Goal: Information Seeking & Learning: Learn about a topic

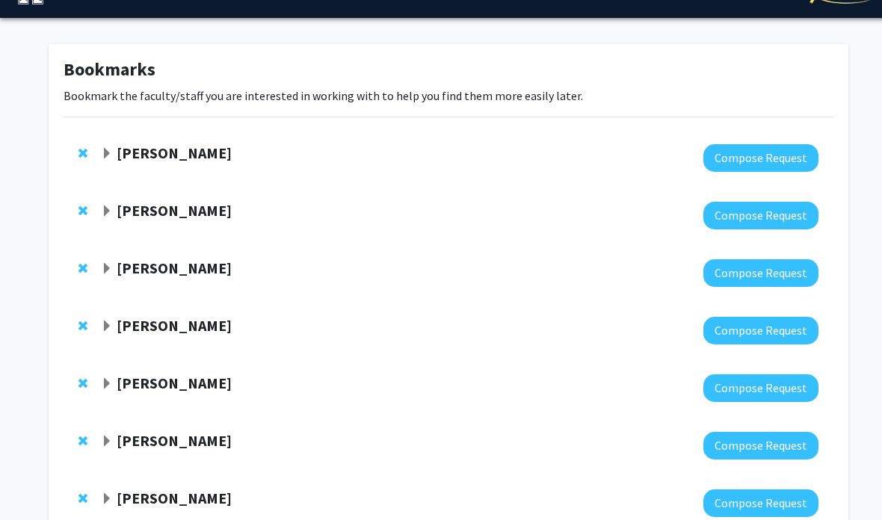
scroll to position [37, 0]
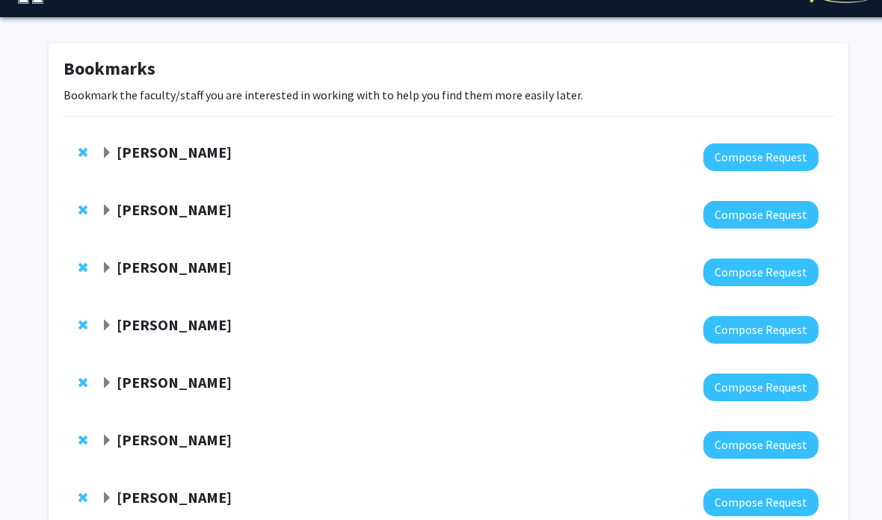
click at [130, 147] on strong "[PERSON_NAME]" at bounding box center [174, 152] width 115 height 19
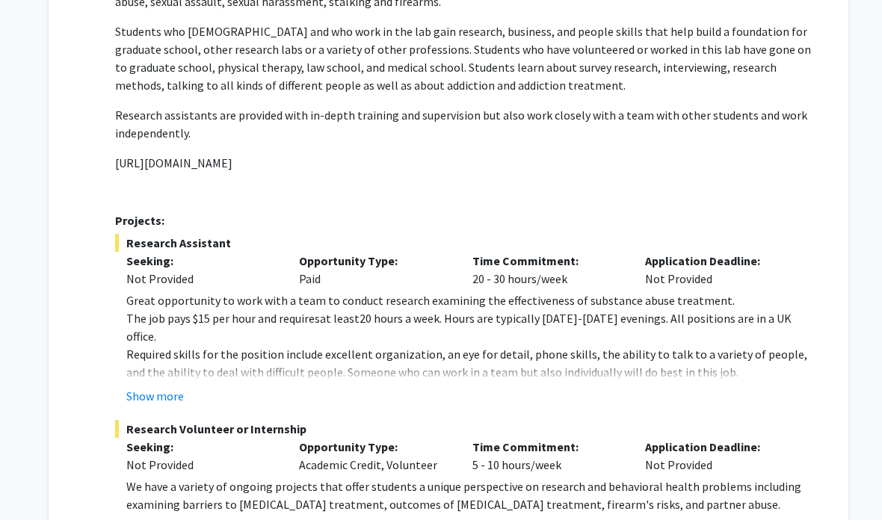
scroll to position [363, 0]
click at [170, 387] on button "Show more" at bounding box center [155, 396] width 58 height 18
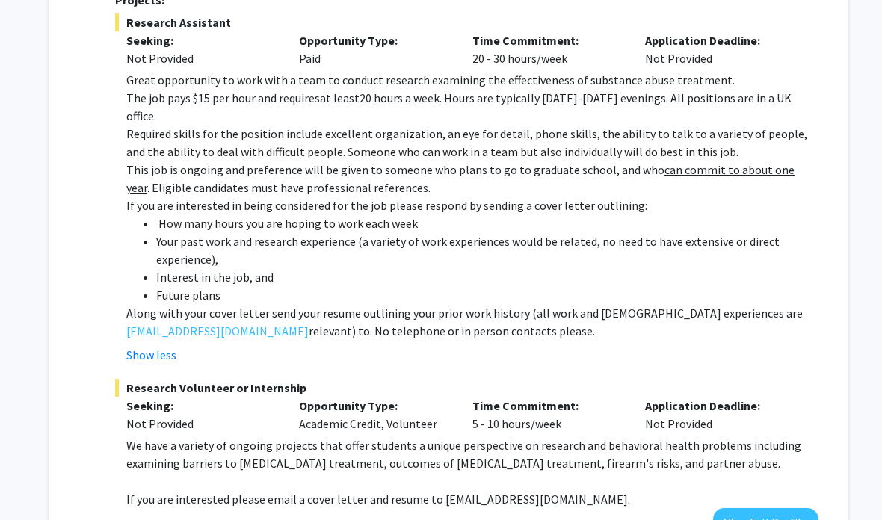
click at [170, 347] on button "Show less" at bounding box center [151, 356] width 50 height 18
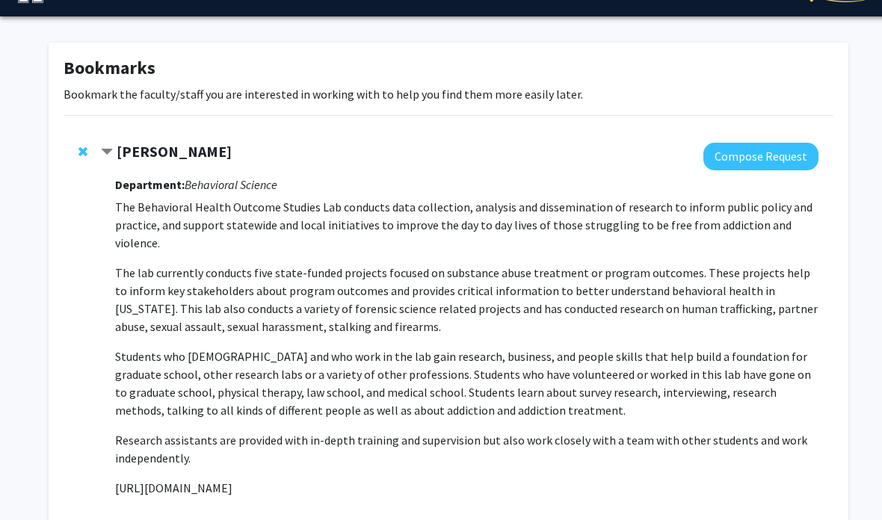
scroll to position [13, 0]
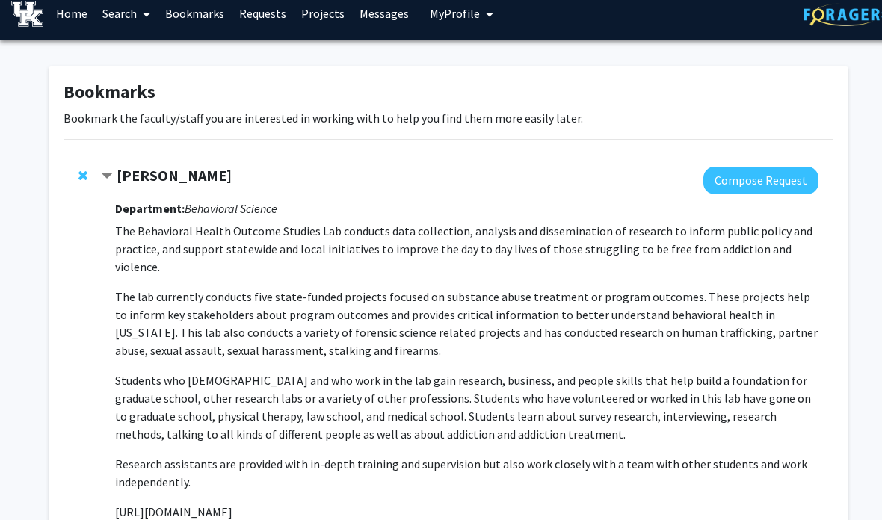
click at [163, 174] on strong "[PERSON_NAME]" at bounding box center [174, 175] width 115 height 19
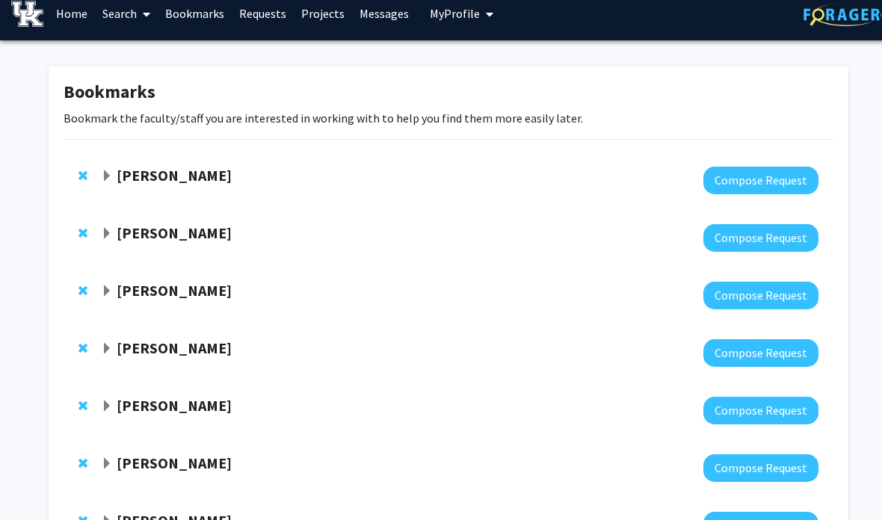
click at [207, 235] on strong "[PERSON_NAME]" at bounding box center [174, 233] width 115 height 19
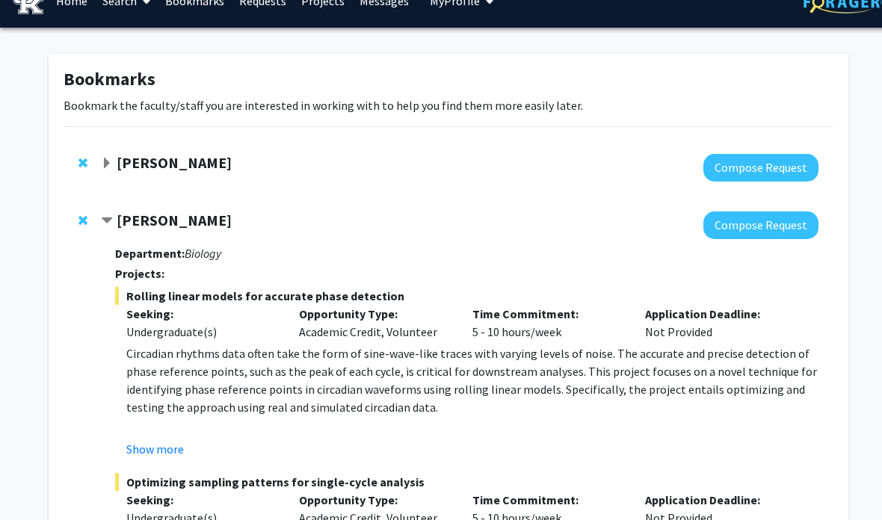
scroll to position [26, 0]
click at [158, 451] on button "Show more" at bounding box center [155, 449] width 58 height 18
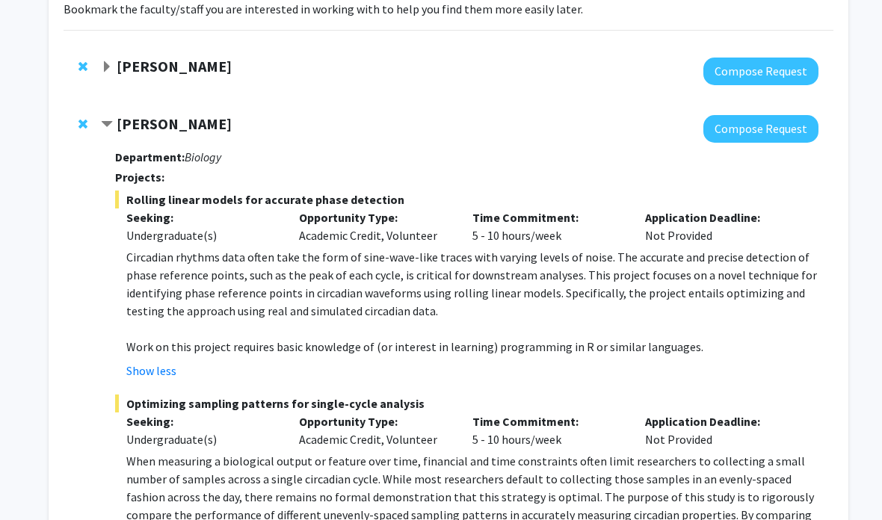
scroll to position [127, 0]
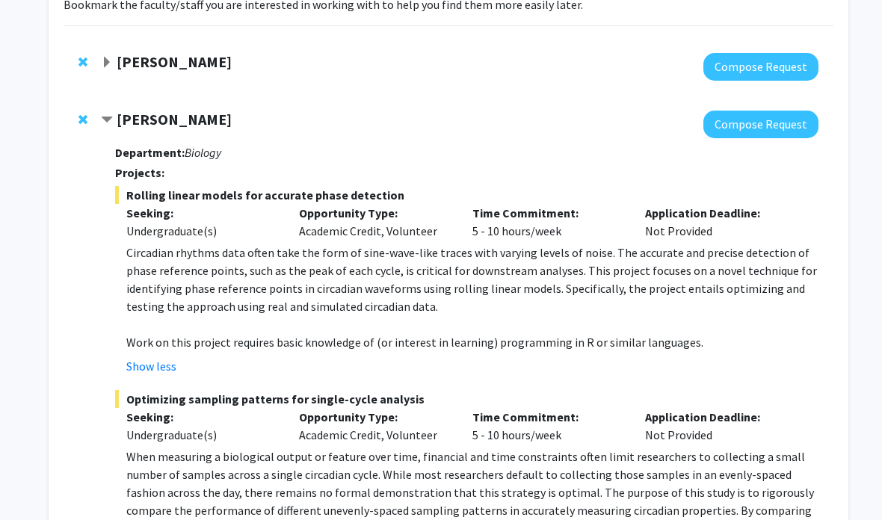
click at [170, 358] on button "Show less" at bounding box center [151, 366] width 50 height 18
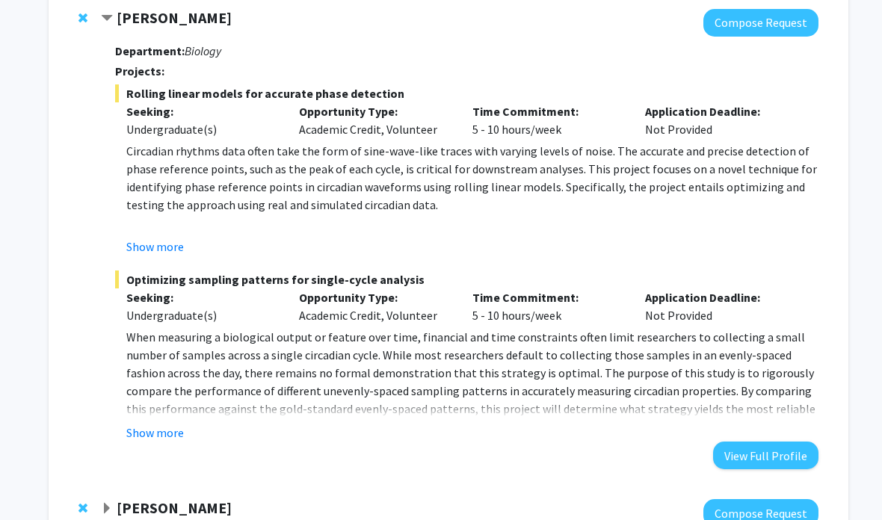
click at [170, 438] on button "Show more" at bounding box center [155, 434] width 58 height 18
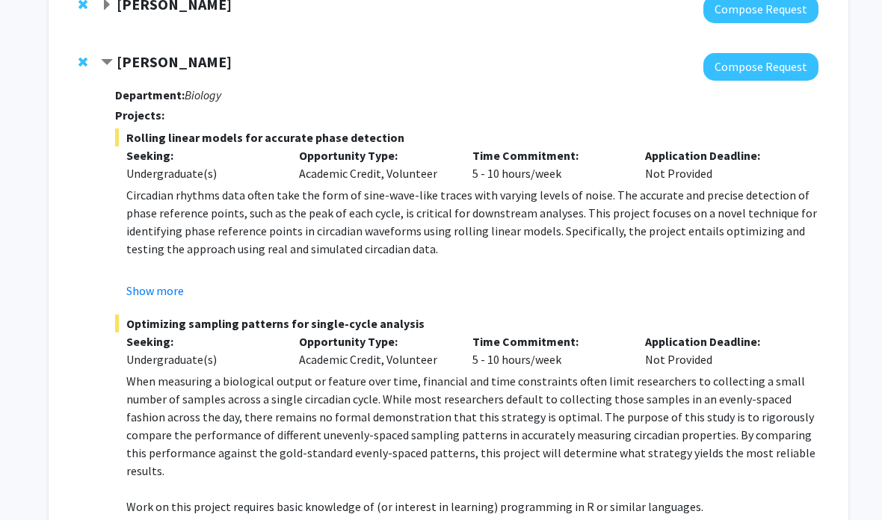
scroll to position [185, 0]
click at [215, 62] on strong "[PERSON_NAME]" at bounding box center [174, 61] width 115 height 19
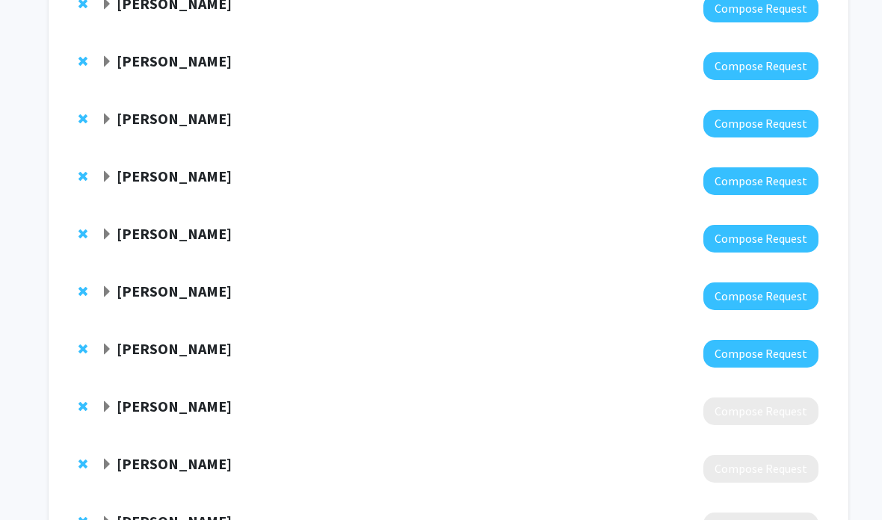
click at [230, 125] on strong "[PERSON_NAME]" at bounding box center [174, 118] width 115 height 19
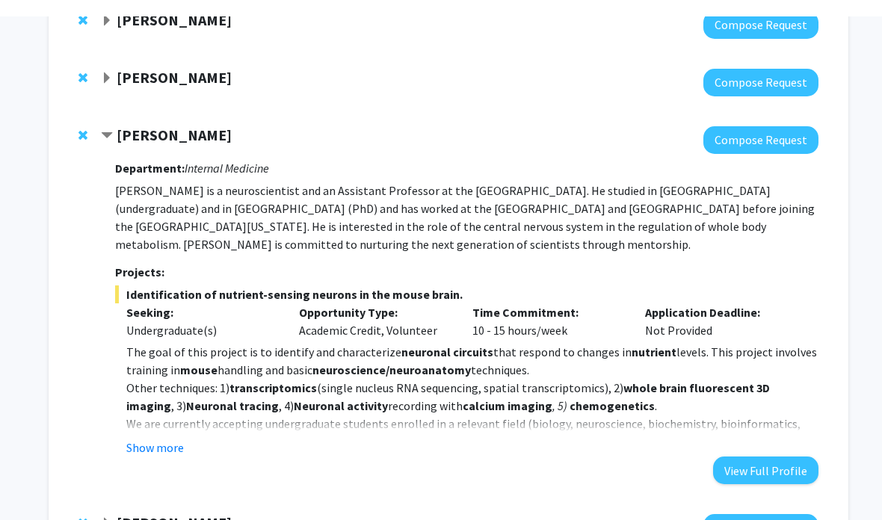
click at [182, 440] on button "Show more" at bounding box center [155, 431] width 58 height 18
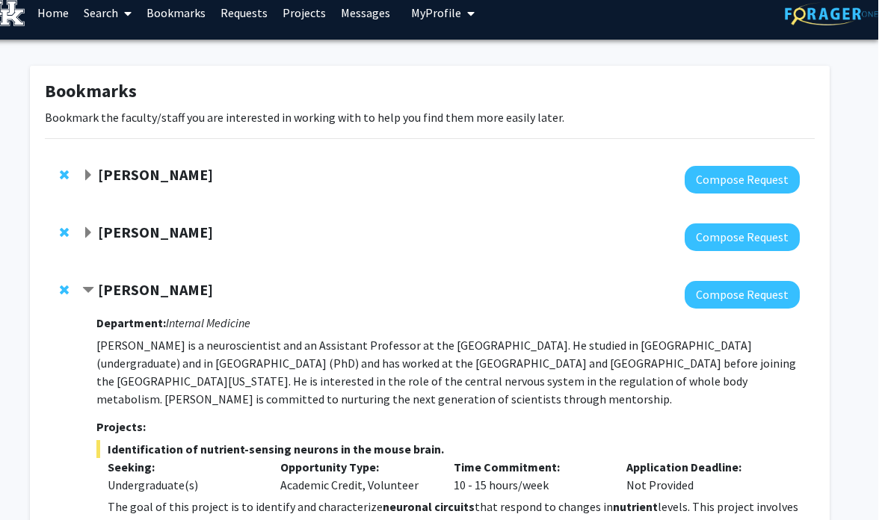
scroll to position [3, 15]
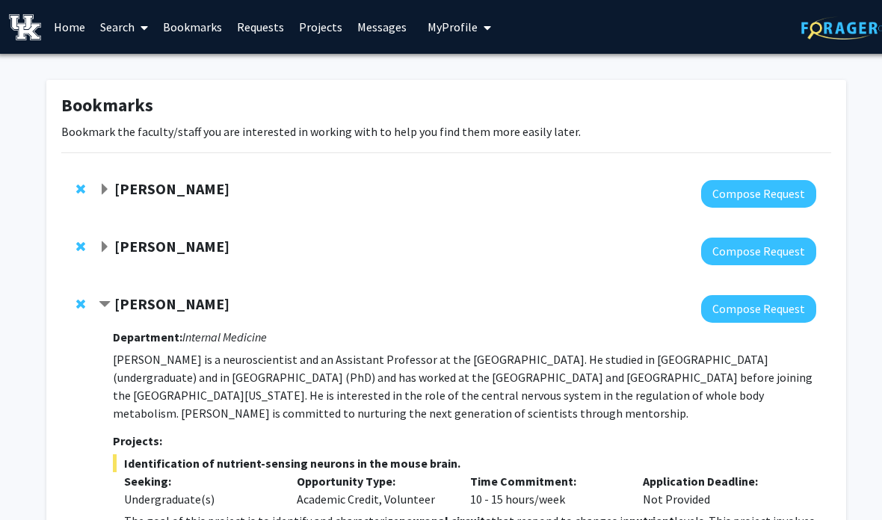
click at [162, 180] on strong "[PERSON_NAME]" at bounding box center [172, 188] width 115 height 19
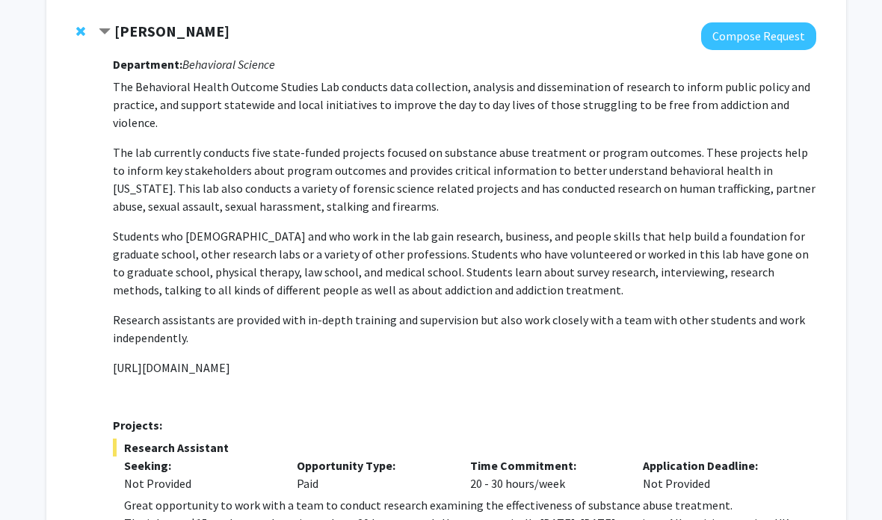
scroll to position [157, 1]
click at [150, 38] on strong "[PERSON_NAME]" at bounding box center [172, 31] width 115 height 19
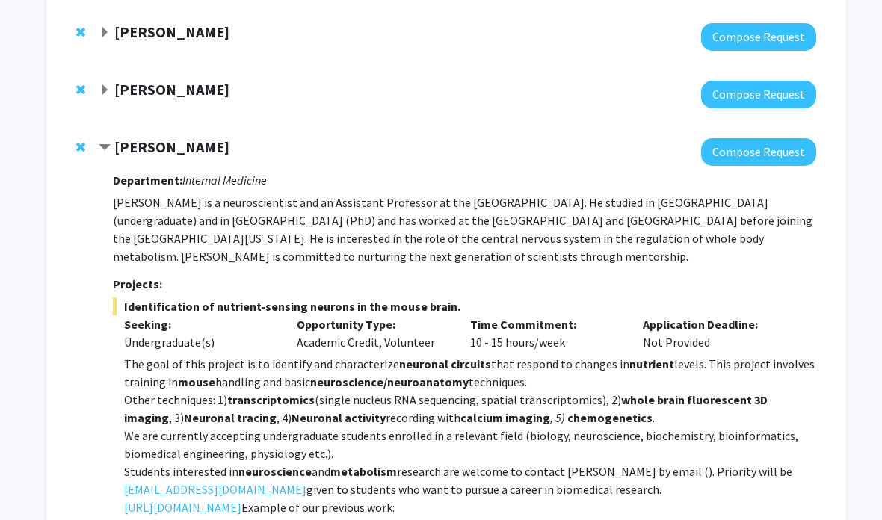
click at [209, 93] on strong "[PERSON_NAME]" at bounding box center [171, 89] width 115 height 19
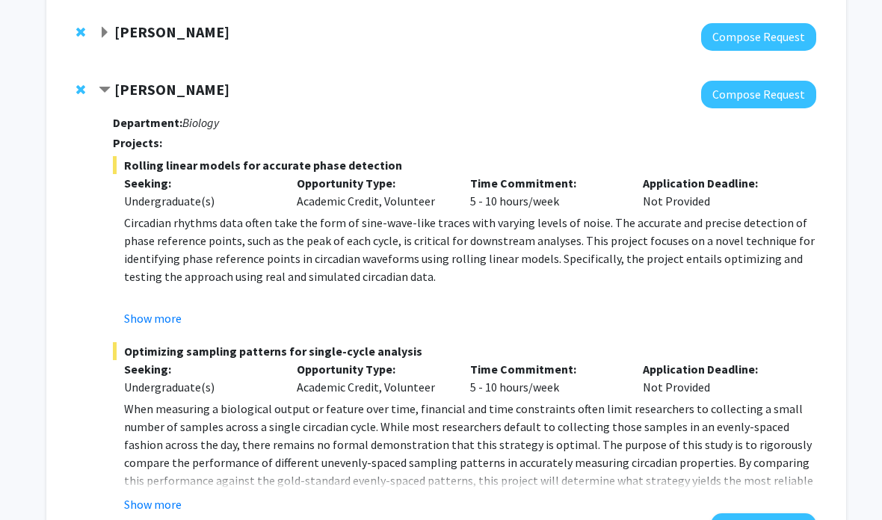
click at [230, 80] on strong "[PERSON_NAME]" at bounding box center [171, 89] width 115 height 19
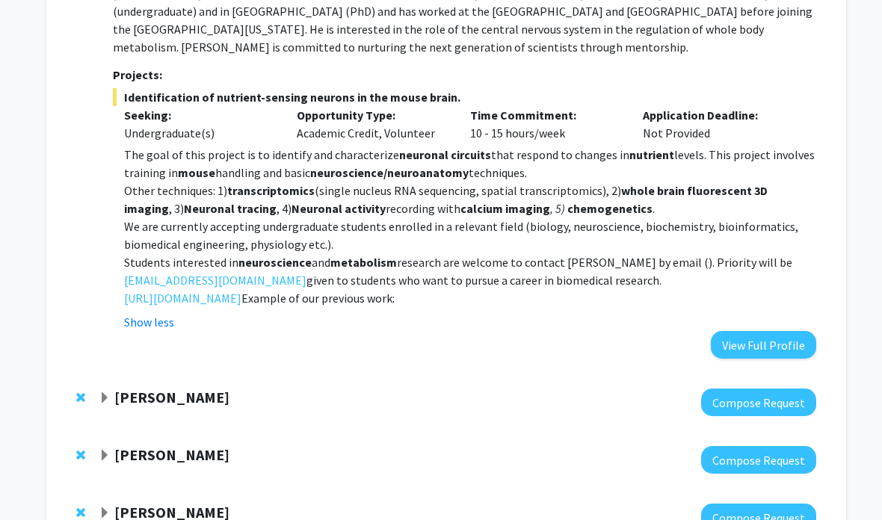
scroll to position [349, 2]
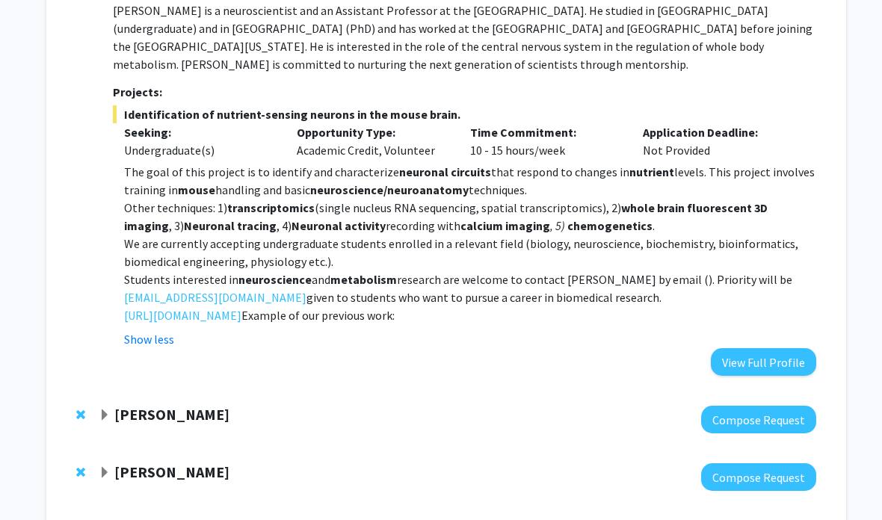
click at [175, 417] on strong "[PERSON_NAME]" at bounding box center [171, 414] width 115 height 19
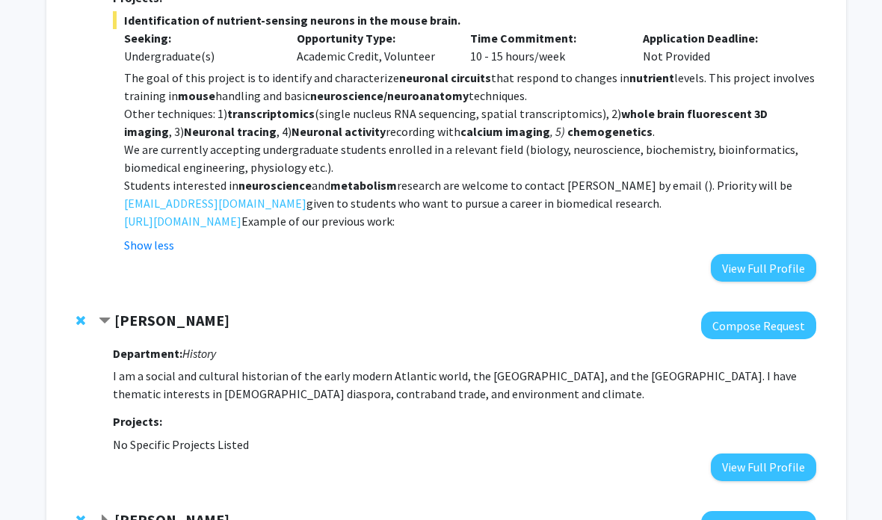
scroll to position [446, 1]
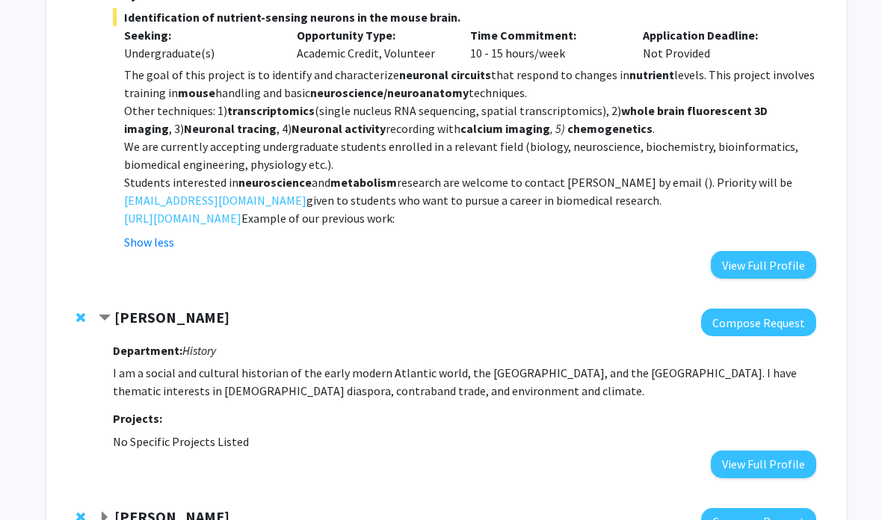
click at [185, 320] on strong "[PERSON_NAME]" at bounding box center [172, 318] width 115 height 19
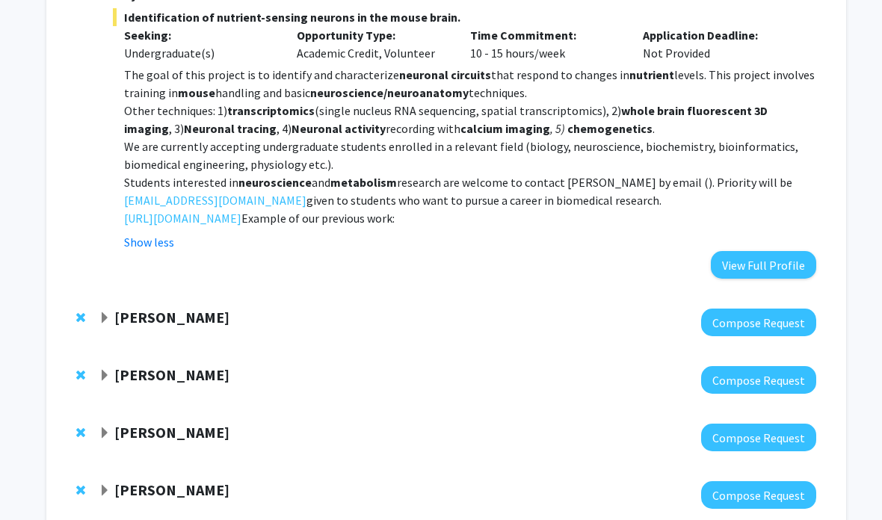
scroll to position [446, 2]
click at [193, 378] on strong "[PERSON_NAME]" at bounding box center [171, 375] width 115 height 19
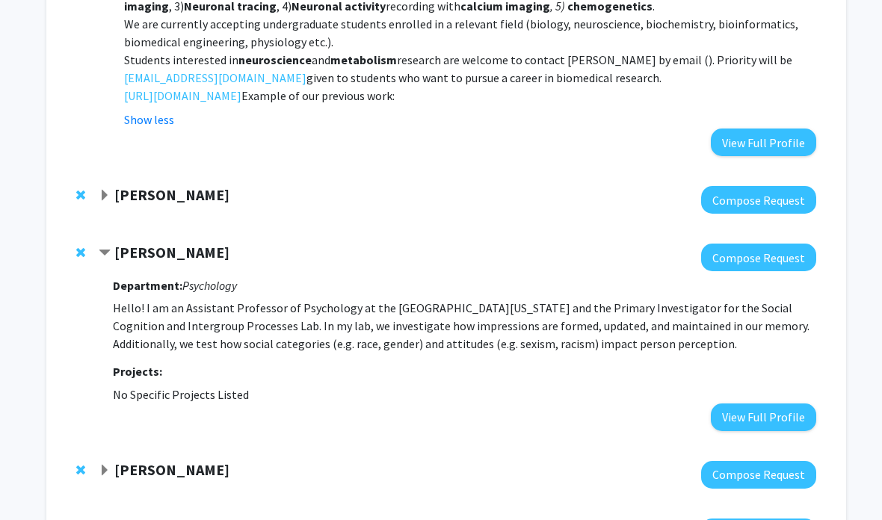
scroll to position [573, 1]
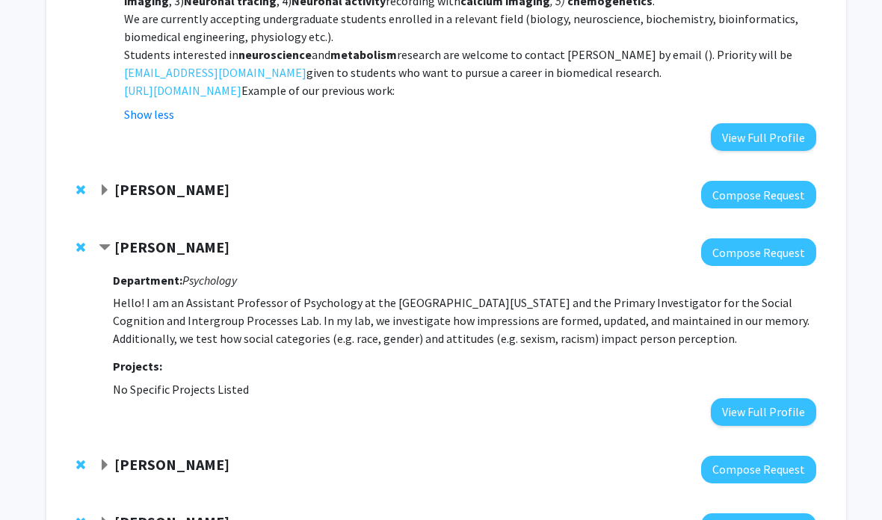
click at [194, 238] on strong "[PERSON_NAME]" at bounding box center [172, 247] width 115 height 19
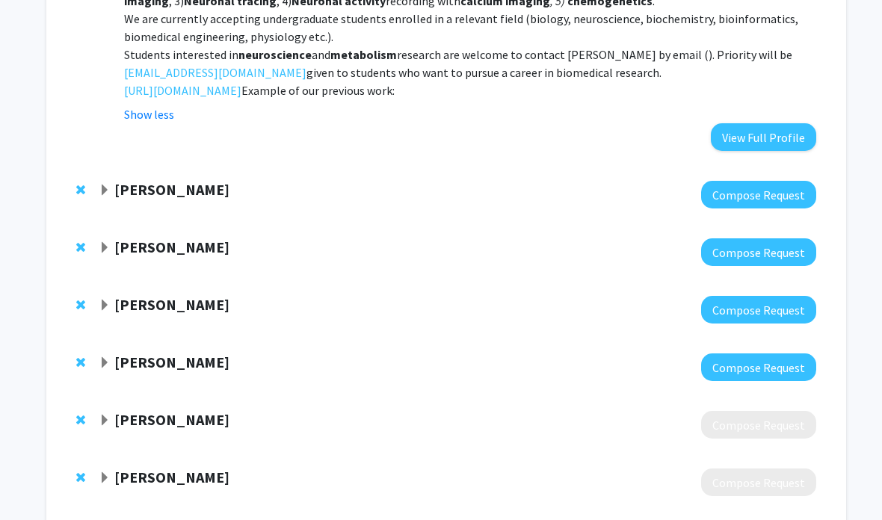
click at [206, 309] on div "[PERSON_NAME]" at bounding box center [260, 305] width 323 height 19
click at [162, 301] on strong "[PERSON_NAME]" at bounding box center [171, 304] width 115 height 19
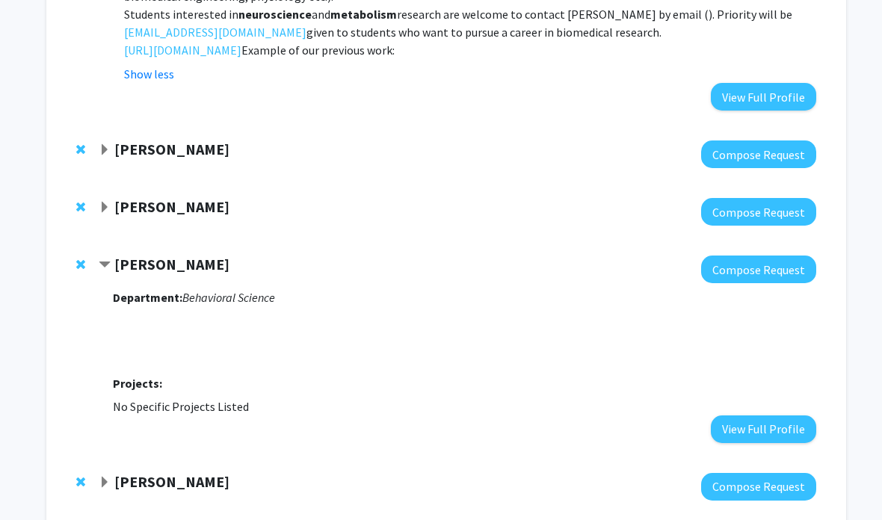
click at [172, 256] on strong "[PERSON_NAME]" at bounding box center [172, 265] width 115 height 19
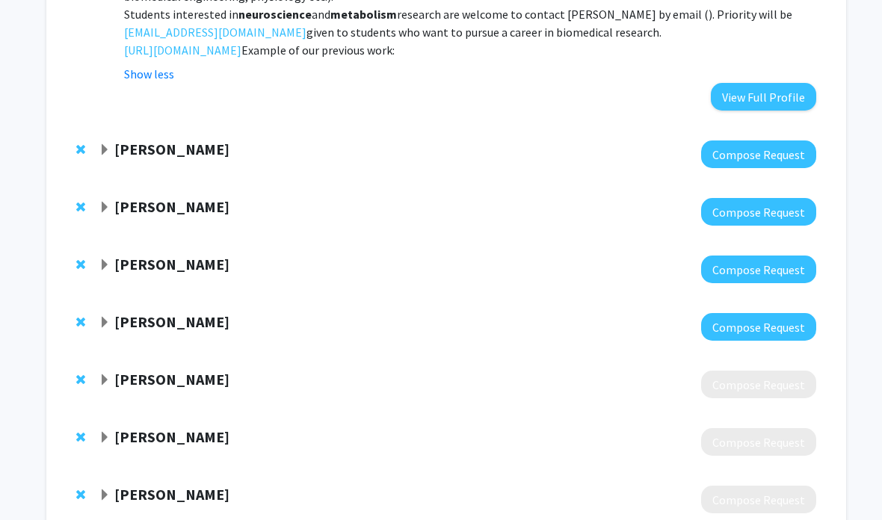
scroll to position [615, 2]
click at [185, 317] on strong "[PERSON_NAME]" at bounding box center [171, 321] width 115 height 19
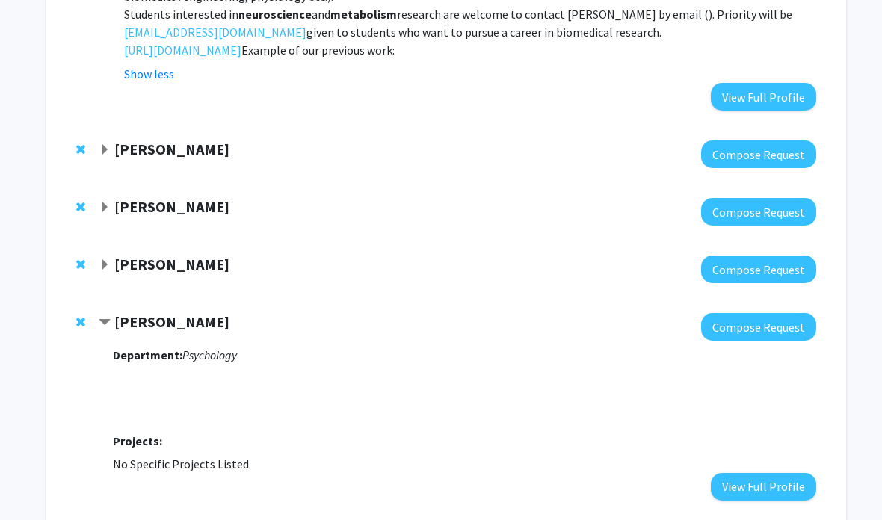
click at [176, 315] on strong "[PERSON_NAME]" at bounding box center [171, 321] width 115 height 19
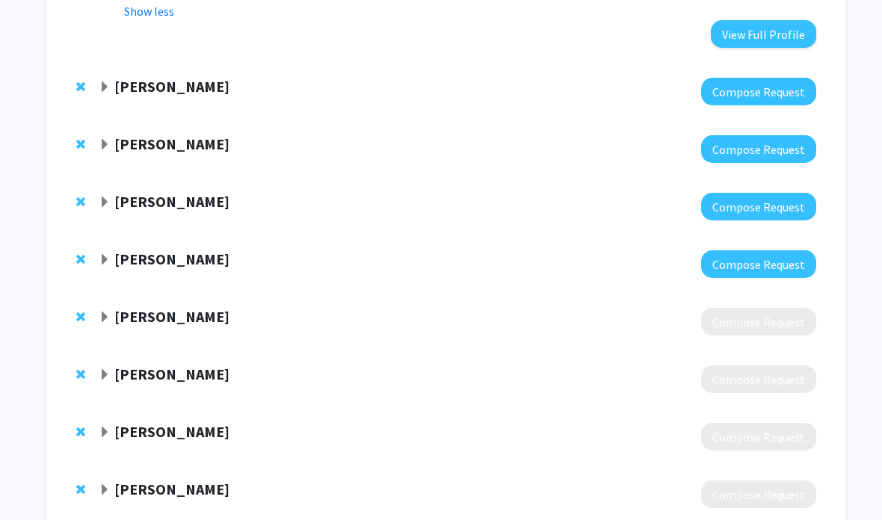
click at [230, 310] on strong "[PERSON_NAME]" at bounding box center [172, 316] width 115 height 19
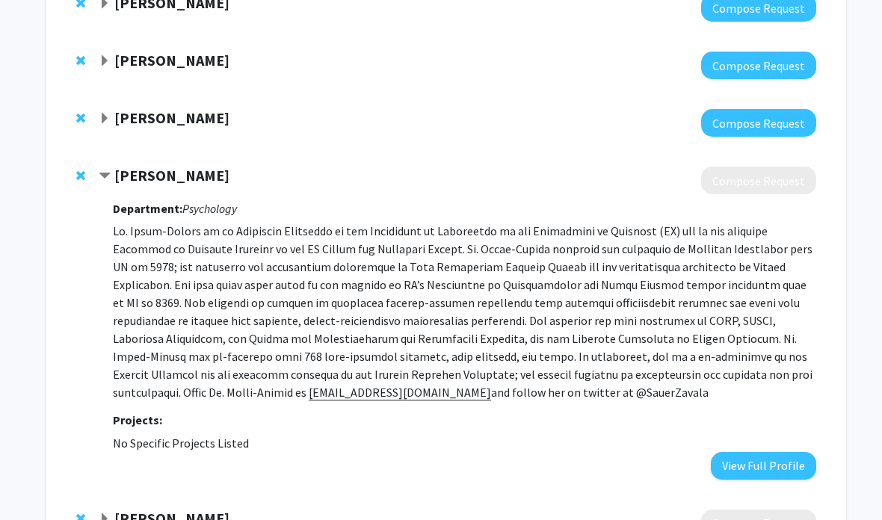
click at [230, 169] on strong "[PERSON_NAME]" at bounding box center [172, 175] width 115 height 19
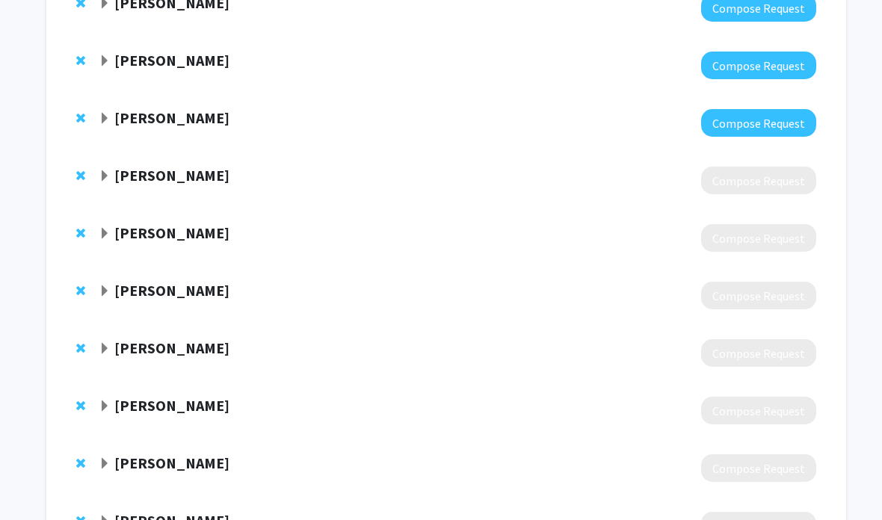
scroll to position [819, 2]
click at [221, 237] on strong "[PERSON_NAME]" at bounding box center [171, 233] width 115 height 19
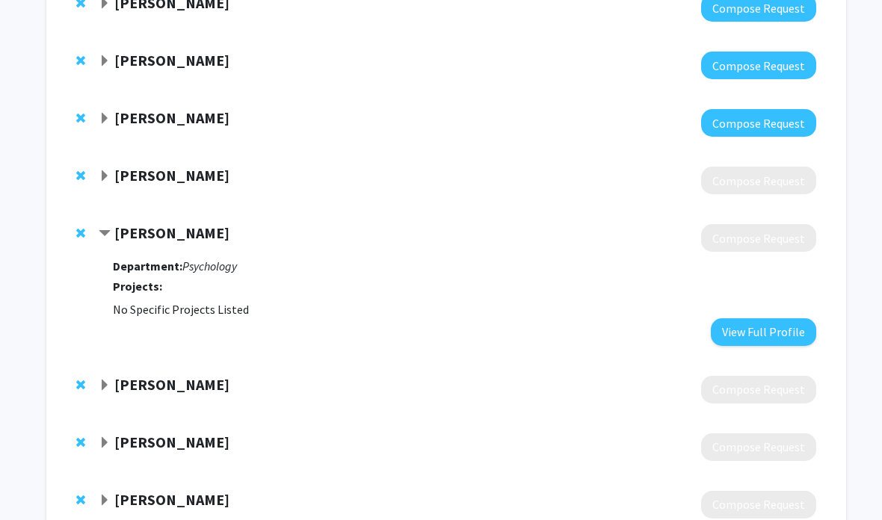
click at [230, 227] on strong "[PERSON_NAME]" at bounding box center [171, 233] width 115 height 19
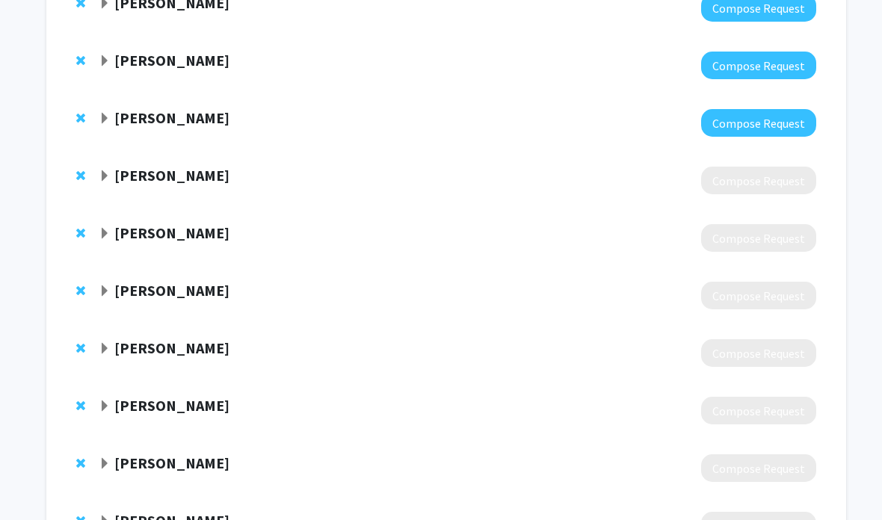
click at [221, 292] on div "[PERSON_NAME]" at bounding box center [260, 291] width 323 height 19
click at [186, 286] on strong "[PERSON_NAME]" at bounding box center [171, 290] width 115 height 19
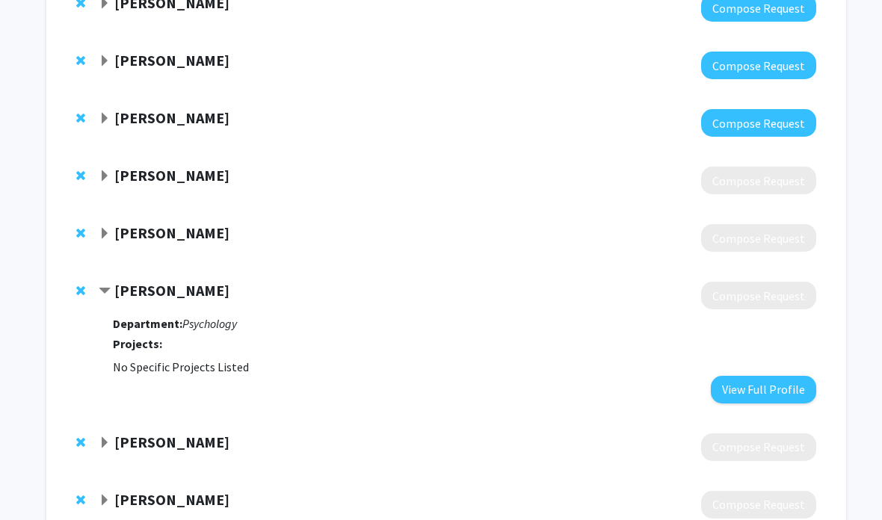
click at [204, 289] on strong "[PERSON_NAME]" at bounding box center [171, 290] width 115 height 19
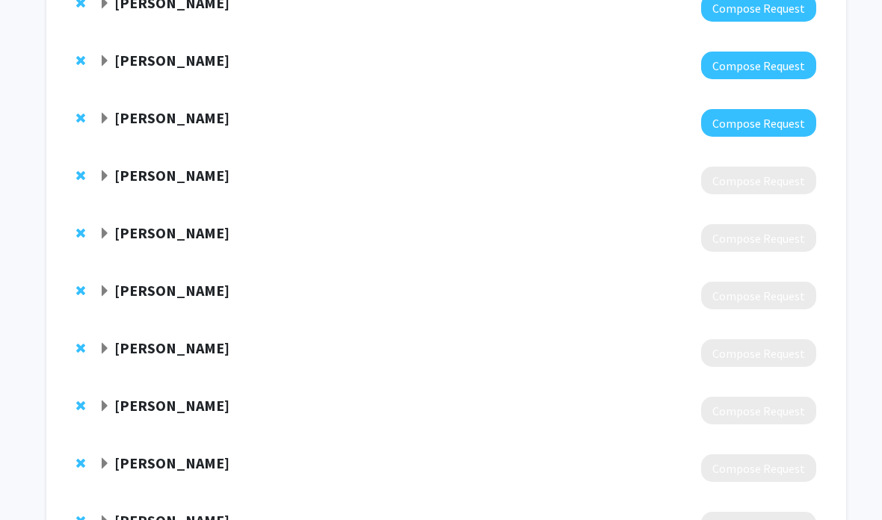
click at [207, 346] on strong "[PERSON_NAME]" at bounding box center [171, 348] width 115 height 19
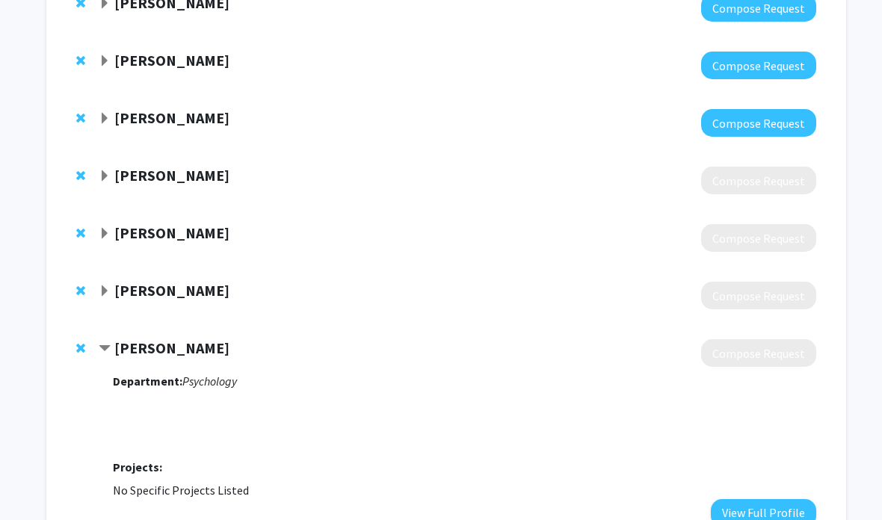
click at [212, 342] on strong "[PERSON_NAME]" at bounding box center [171, 348] width 115 height 19
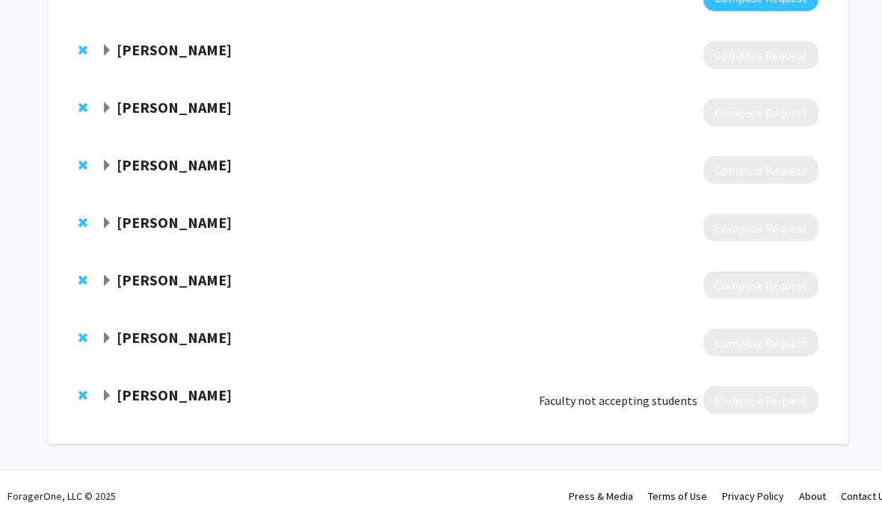
scroll to position [884, 0]
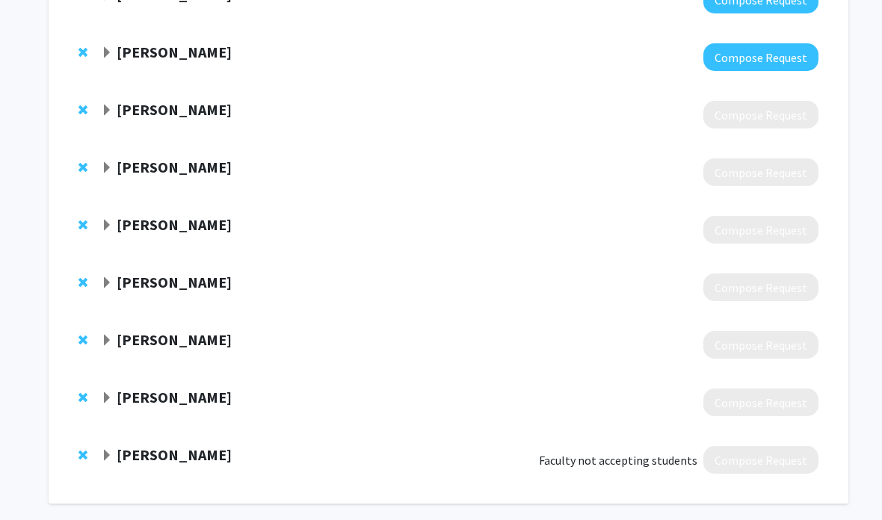
click at [230, 337] on strong "[PERSON_NAME]" at bounding box center [174, 339] width 115 height 19
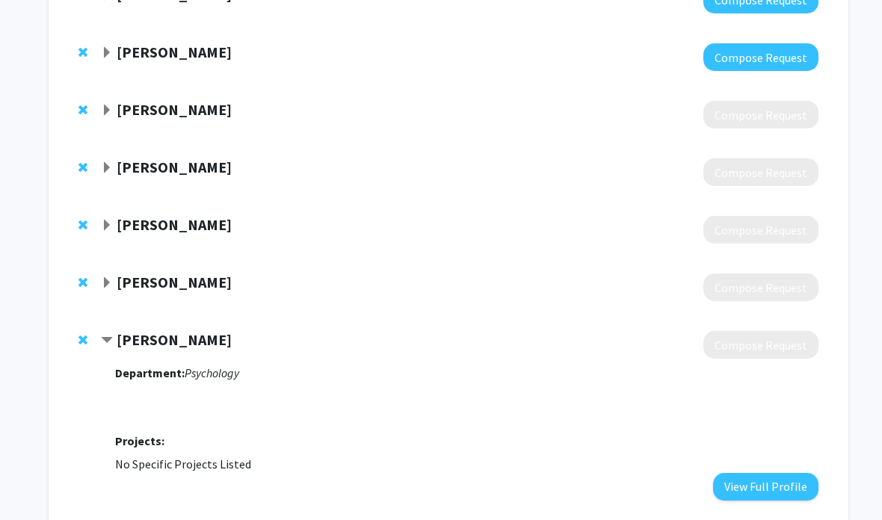
click at [232, 336] on strong "[PERSON_NAME]" at bounding box center [174, 339] width 115 height 19
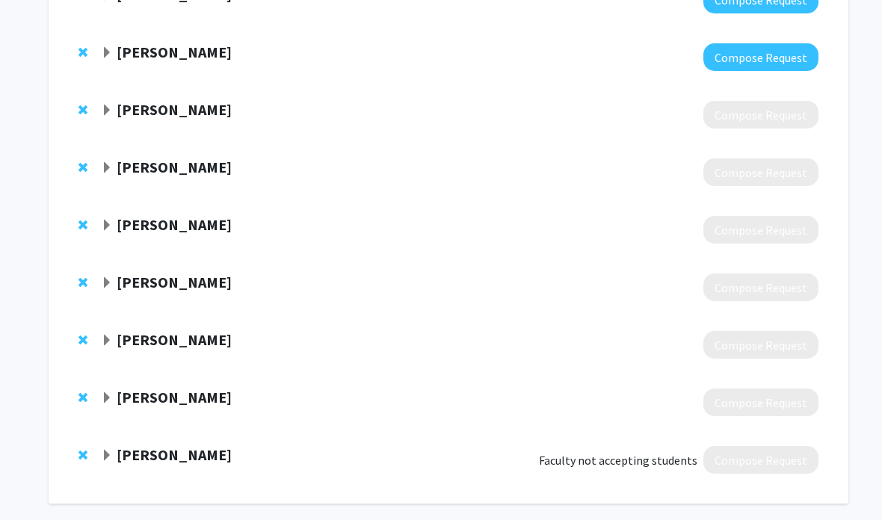
click at [222, 389] on div "[PERSON_NAME]" at bounding box center [262, 398] width 323 height 19
click at [220, 395] on strong "[PERSON_NAME]" at bounding box center [174, 397] width 115 height 19
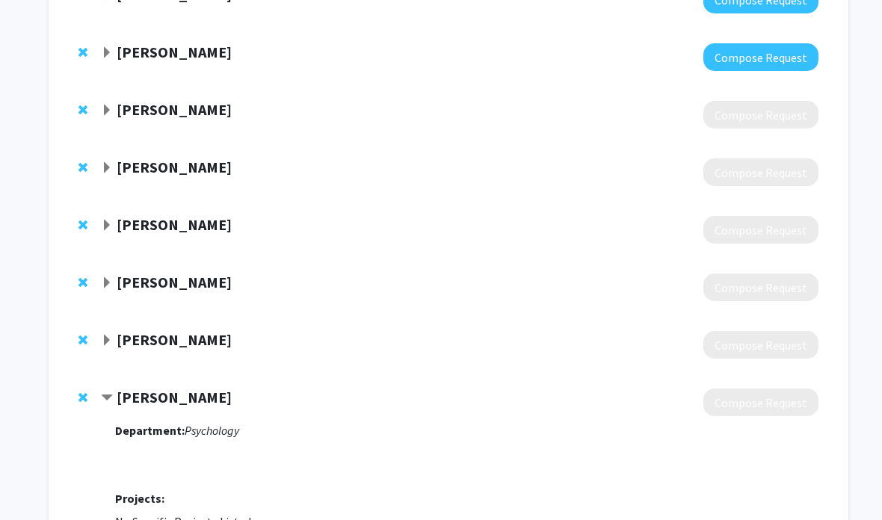
click at [229, 389] on div "[PERSON_NAME]" at bounding box center [262, 398] width 323 height 19
click at [194, 403] on strong "[PERSON_NAME]" at bounding box center [174, 397] width 115 height 19
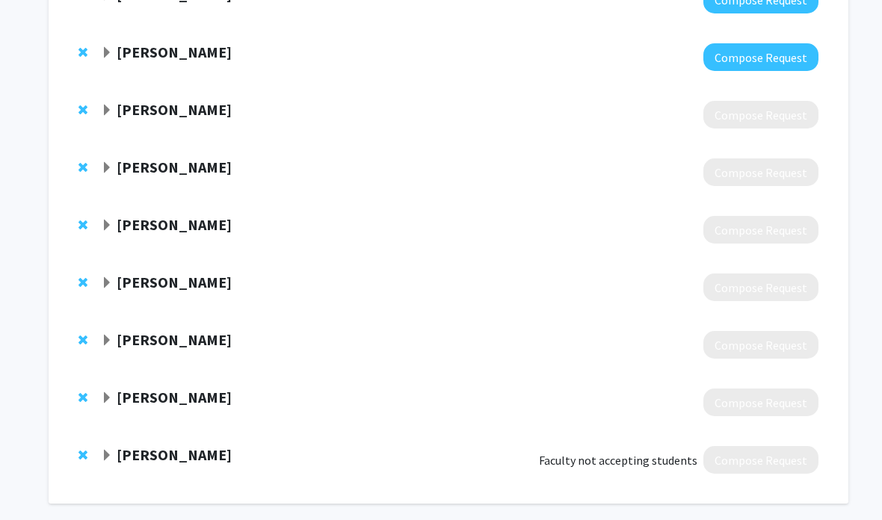
scroll to position [944, 0]
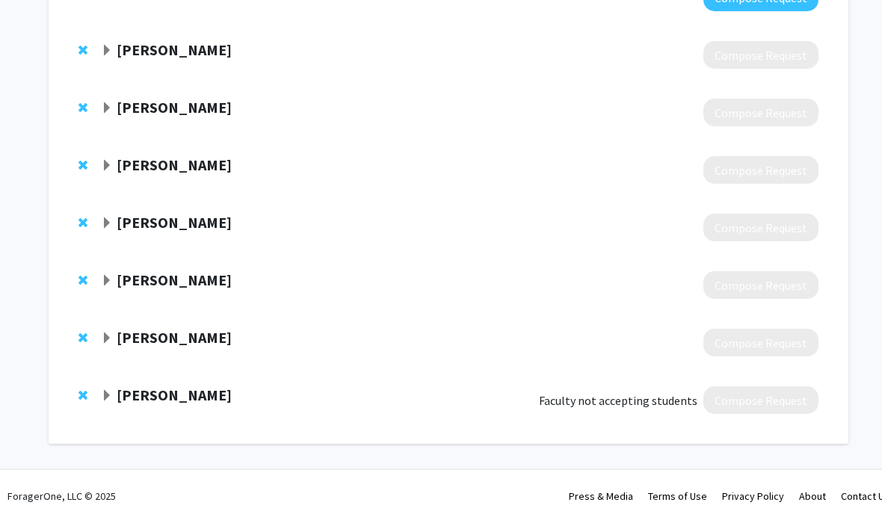
click at [231, 387] on strong "[PERSON_NAME]" at bounding box center [174, 395] width 115 height 19
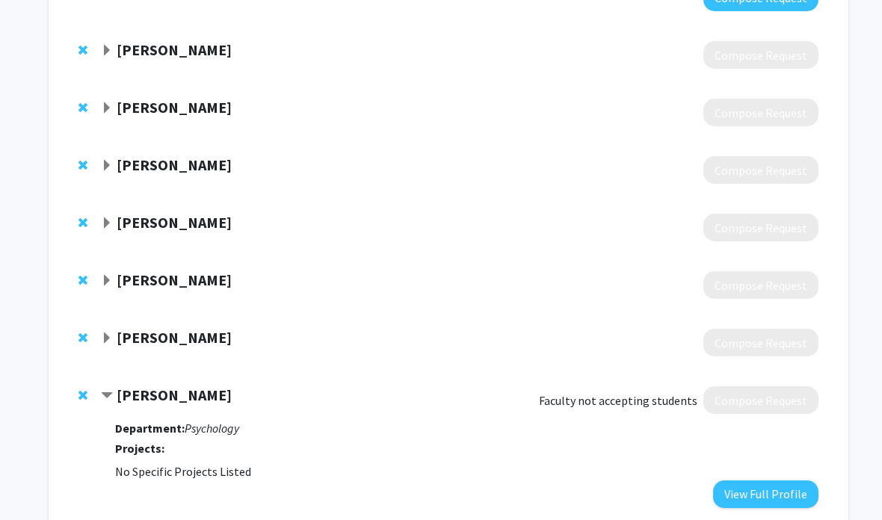
click at [232, 391] on strong "[PERSON_NAME]" at bounding box center [174, 395] width 115 height 19
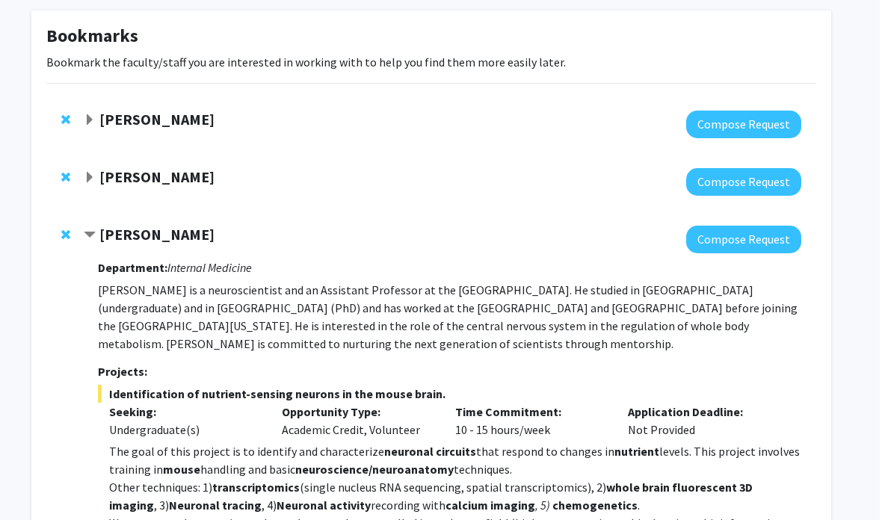
scroll to position [0, 15]
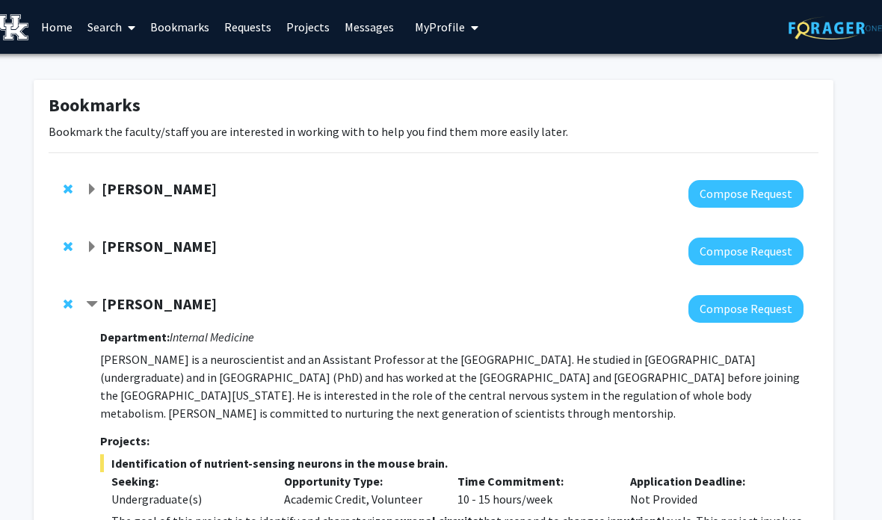
click at [125, 24] on span at bounding box center [128, 27] width 13 height 52
click at [164, 59] on span "Faculty/Staff" at bounding box center [135, 69] width 110 height 30
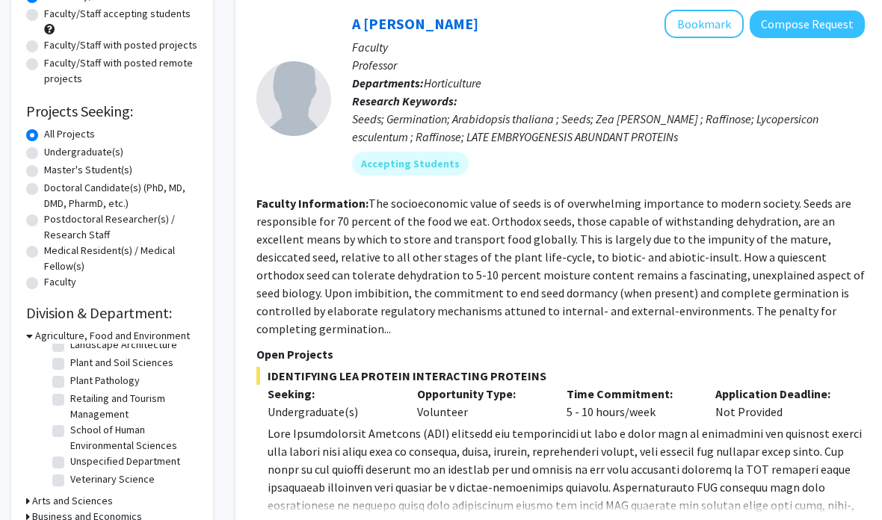
scroll to position [262, 0]
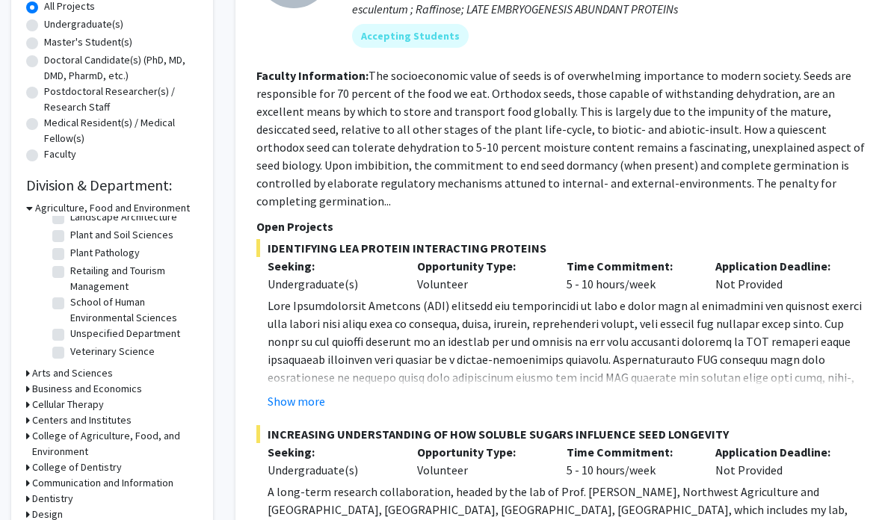
click at [103, 373] on h3 "Arts and Sciences" at bounding box center [72, 374] width 81 height 16
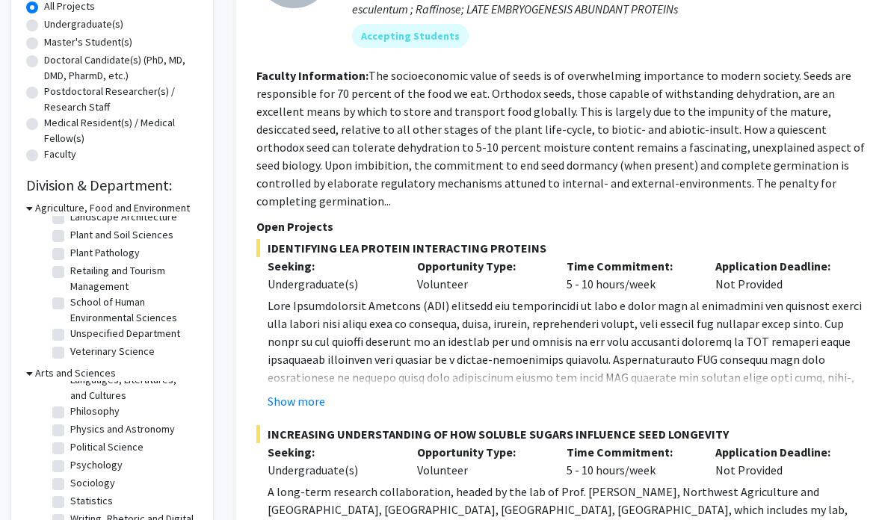
scroll to position [304, 0]
click at [70, 458] on label "Psychology" at bounding box center [96, 466] width 52 height 16
click at [70, 458] on input "Psychology" at bounding box center [75, 463] width 10 height 10
checkbox input "true"
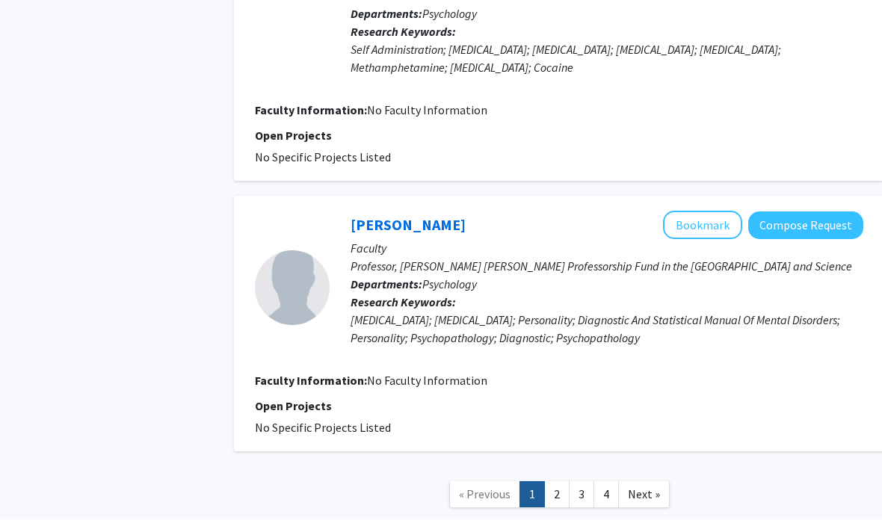
scroll to position [3245, 1]
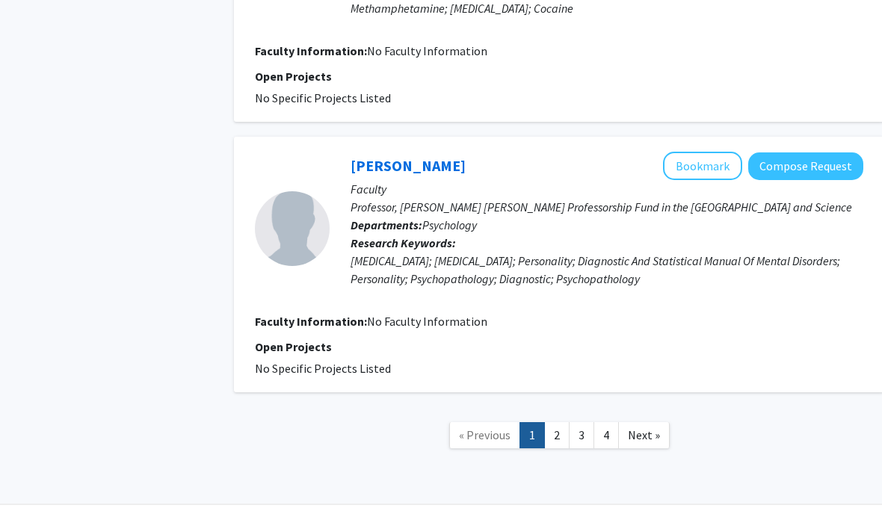
click at [560, 422] on link "2" at bounding box center [556, 435] width 25 height 26
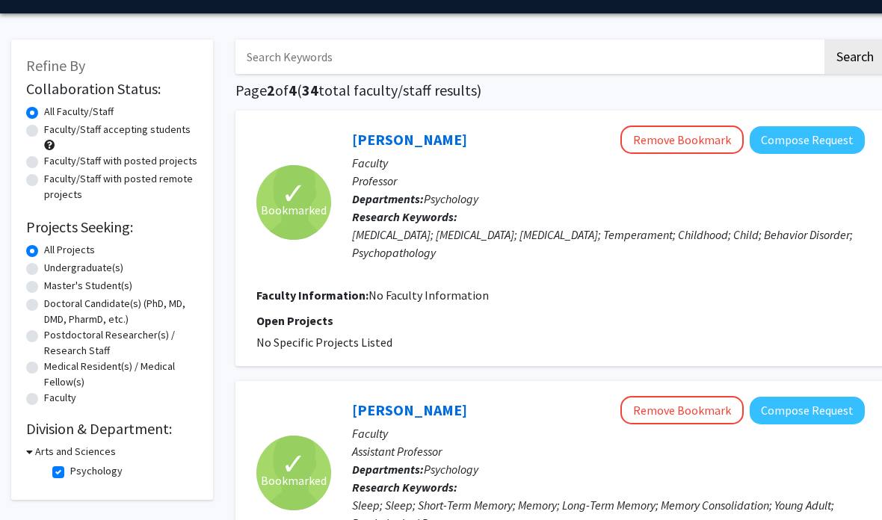
scroll to position [41, 0]
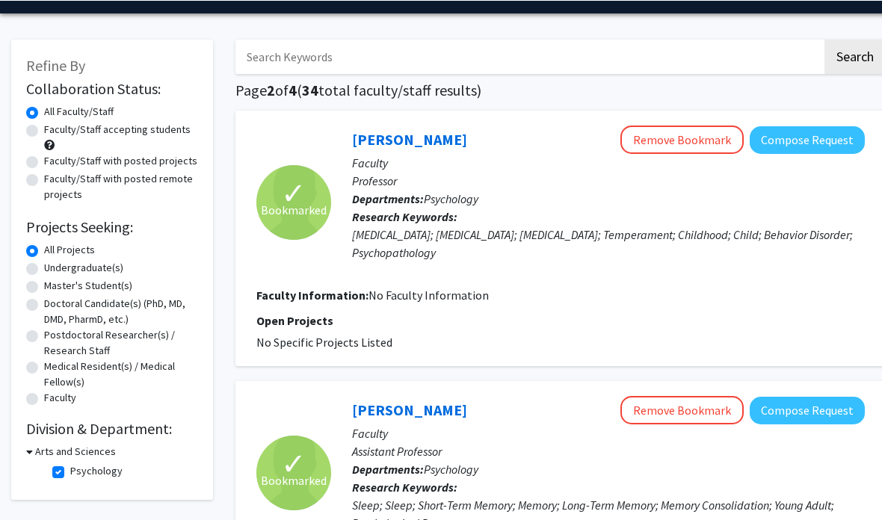
click at [44, 126] on label "Faculty/Staff accepting students" at bounding box center [117, 129] width 147 height 16
click at [44, 126] on input "Faculty/Staff accepting students" at bounding box center [49, 126] width 10 height 10
radio input "true"
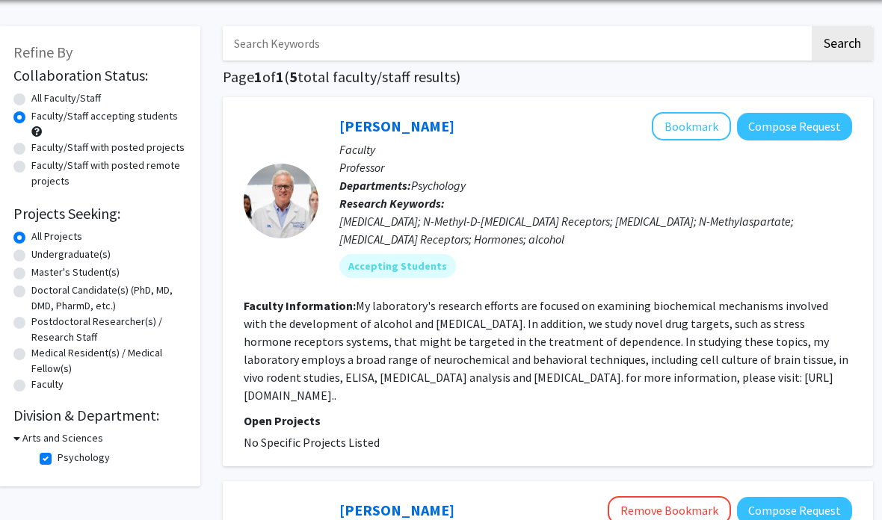
scroll to position [0, 13]
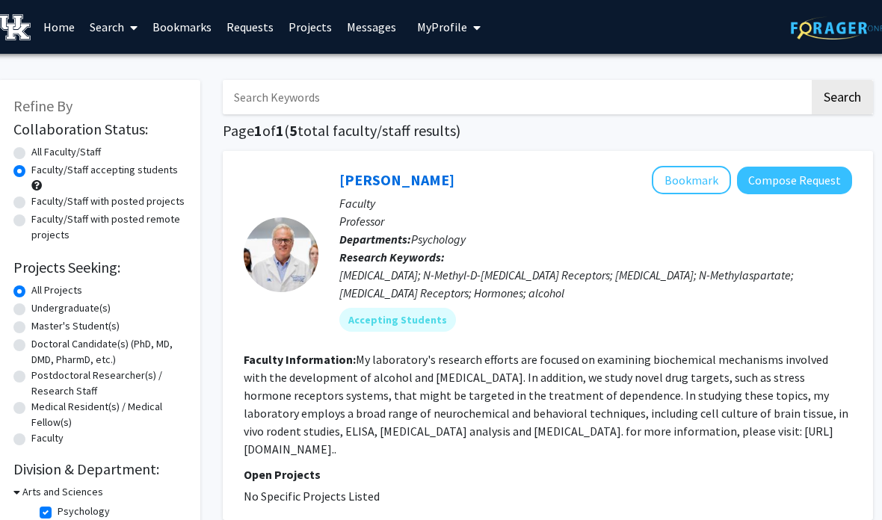
click at [31, 202] on label "Faculty/Staff with posted projects" at bounding box center [107, 202] width 153 height 16
click at [31, 202] on input "Faculty/Staff with posted projects" at bounding box center [36, 199] width 10 height 10
radio input "true"
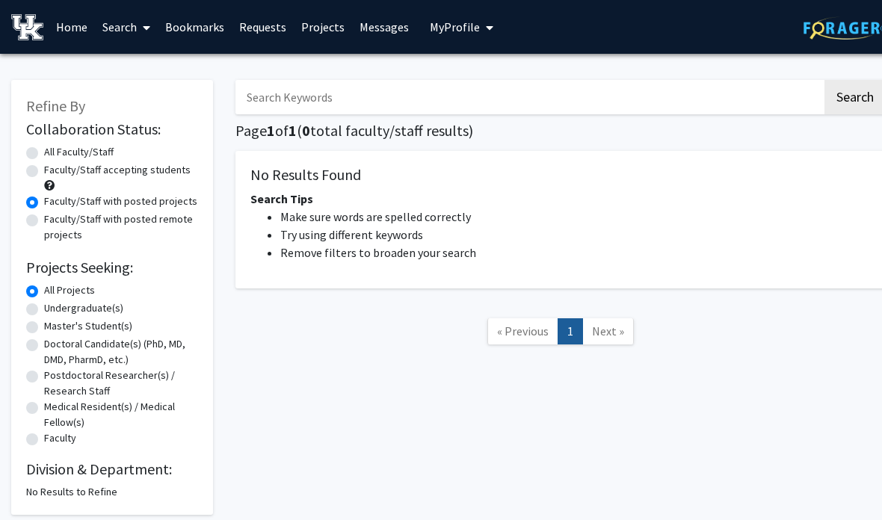
click at [44, 312] on label "Undergraduate(s)" at bounding box center [83, 309] width 79 height 16
click at [44, 310] on input "Undergraduate(s)" at bounding box center [49, 306] width 10 height 10
radio input "true"
click at [37, 144] on div "All Faculty/Staff" at bounding box center [112, 153] width 172 height 18
click at [44, 155] on label "All Faculty/Staff" at bounding box center [79, 152] width 70 height 16
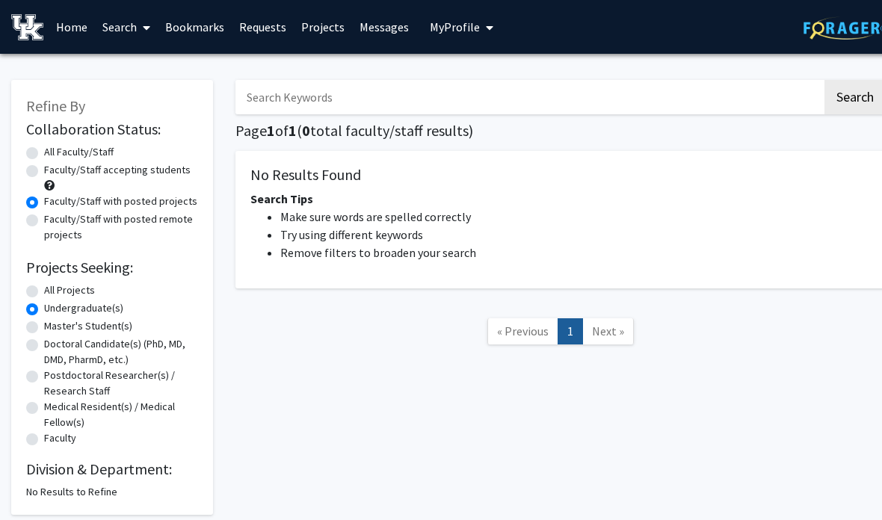
click at [44, 154] on input "All Faculty/Staff" at bounding box center [49, 149] width 10 height 10
radio input "true"
click at [44, 168] on label "Faculty/Staff accepting students" at bounding box center [117, 170] width 147 height 16
click at [44, 168] on input "Faculty/Staff accepting students" at bounding box center [49, 167] width 10 height 10
radio input "true"
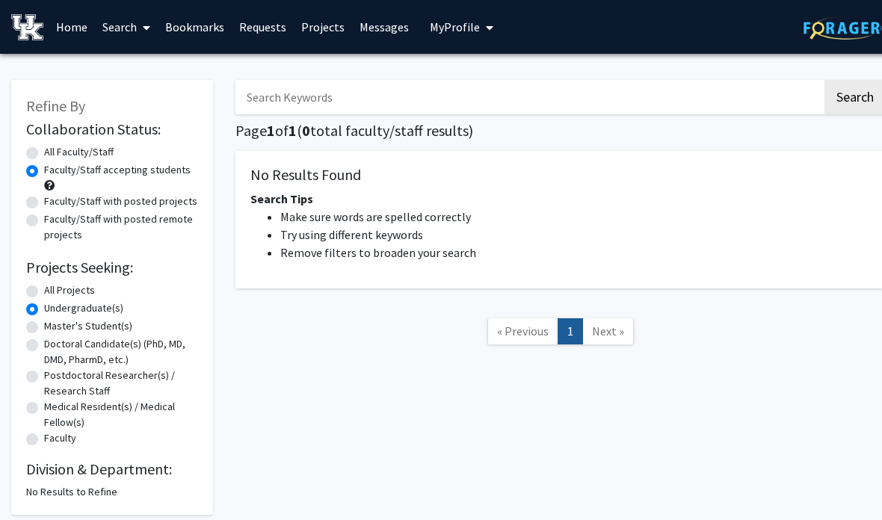
click at [44, 287] on label "All Projects" at bounding box center [69, 291] width 51 height 16
click at [44, 287] on input "All Projects" at bounding box center [49, 288] width 10 height 10
radio input "true"
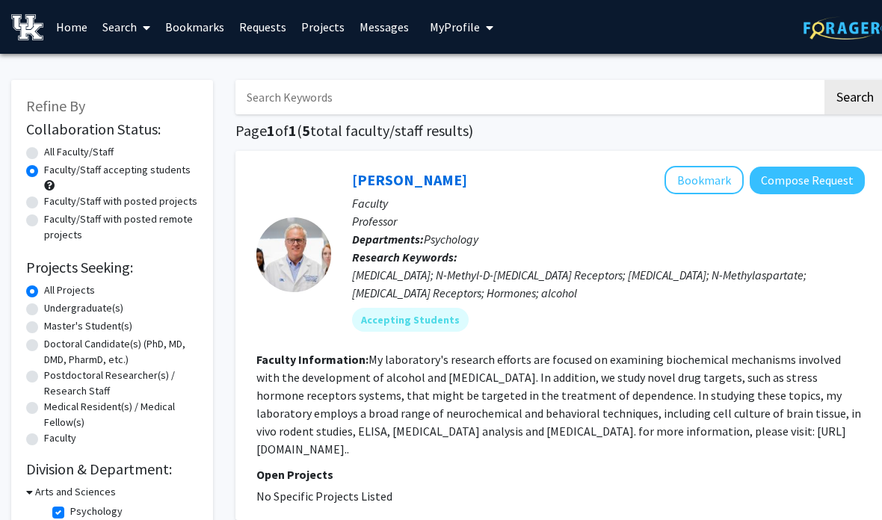
click at [323, 36] on link "Projects" at bounding box center [323, 27] width 58 height 52
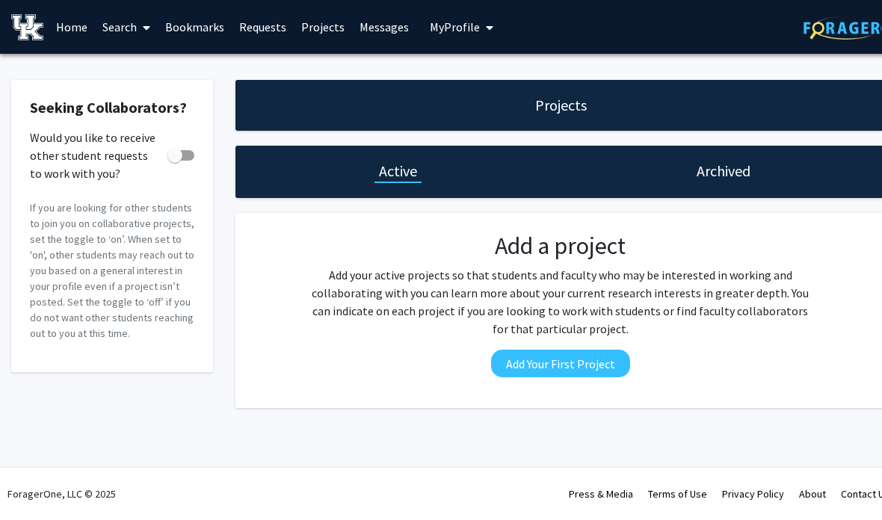
click at [150, 26] on icon at bounding box center [146, 28] width 7 height 12
click at [171, 63] on span "Faculty/Staff" at bounding box center [150, 69] width 110 height 30
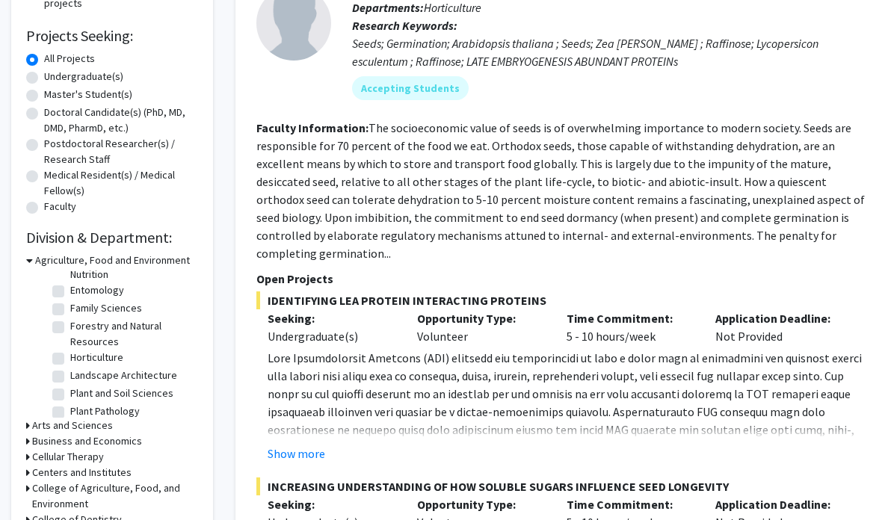
scroll to position [156, 0]
click at [98, 428] on h3 "Arts and Sciences" at bounding box center [72, 427] width 81 height 16
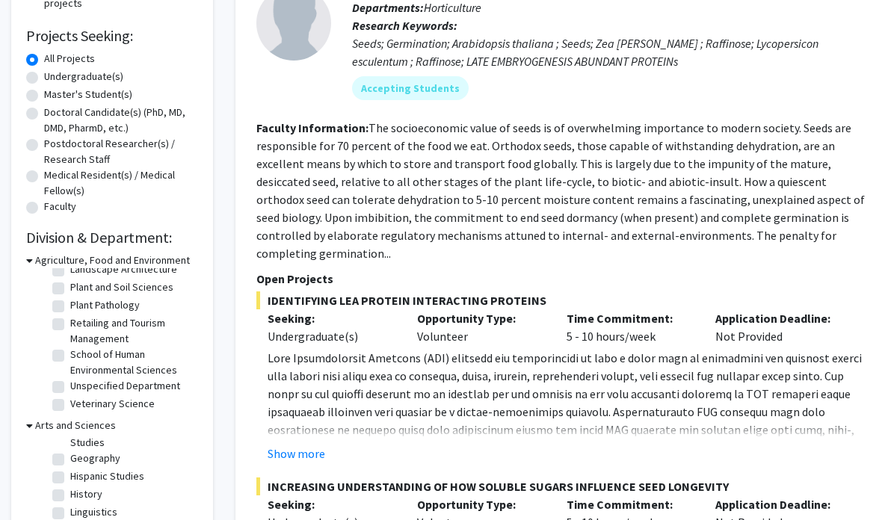
scroll to position [177, 0]
click at [70, 482] on label "History" at bounding box center [86, 490] width 32 height 16
click at [70, 482] on input "History" at bounding box center [75, 487] width 10 height 10
checkbox input "true"
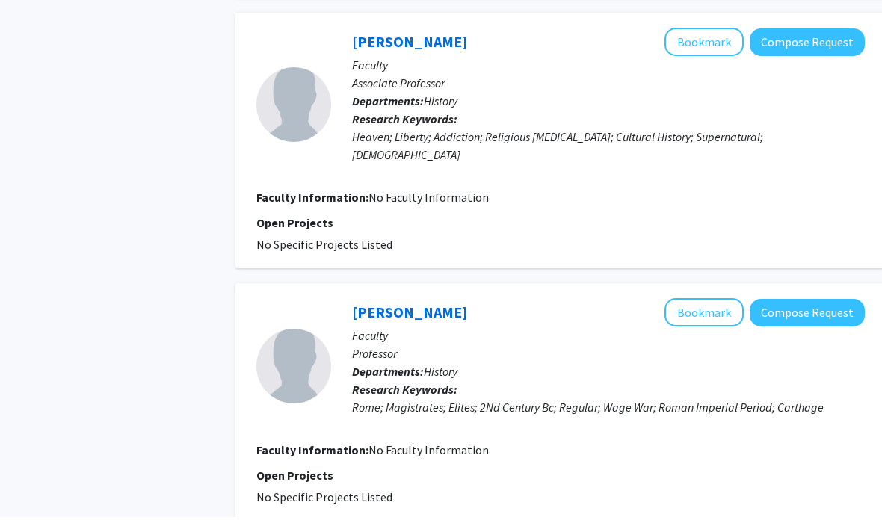
scroll to position [2755, 0]
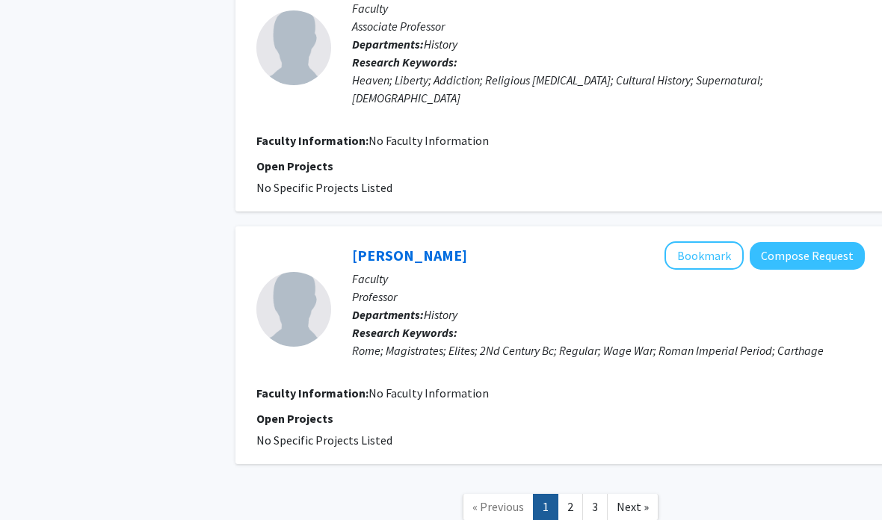
click at [576, 494] on link "2" at bounding box center [570, 507] width 25 height 26
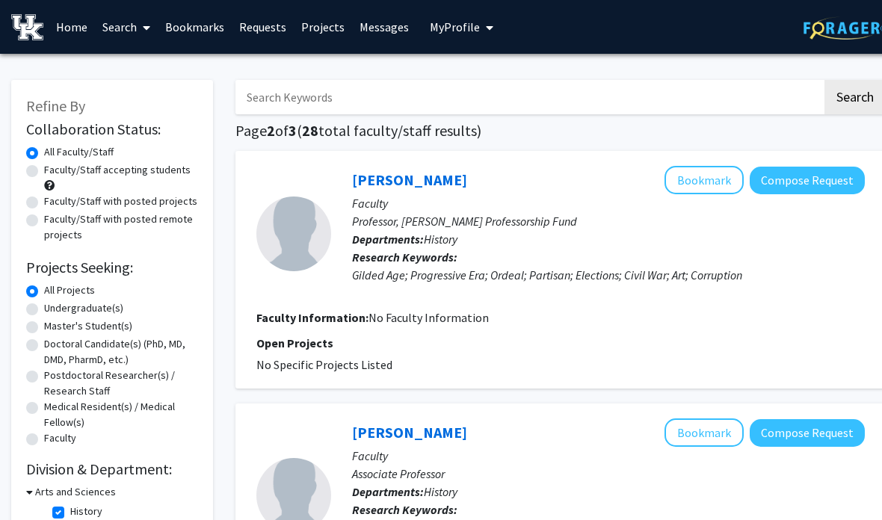
click at [132, 29] on link "Search" at bounding box center [126, 27] width 63 height 52
click at [162, 65] on span "Faculty/Staff" at bounding box center [150, 69] width 110 height 30
checkbox input "false"
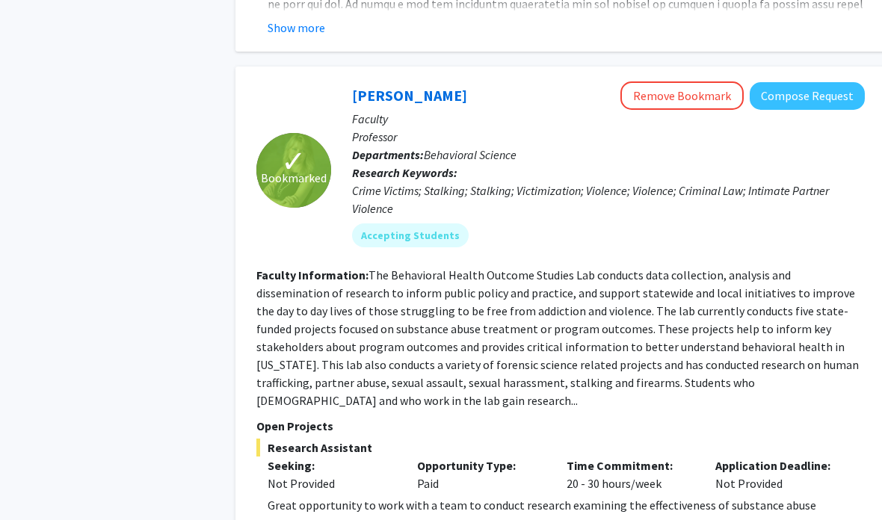
scroll to position [4835, 0]
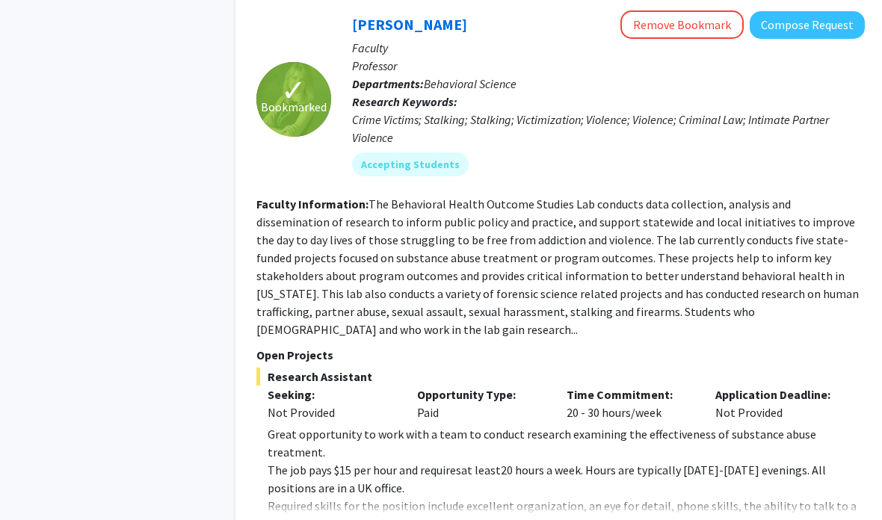
click at [311, 520] on button "Show more" at bounding box center [297, 530] width 58 height 18
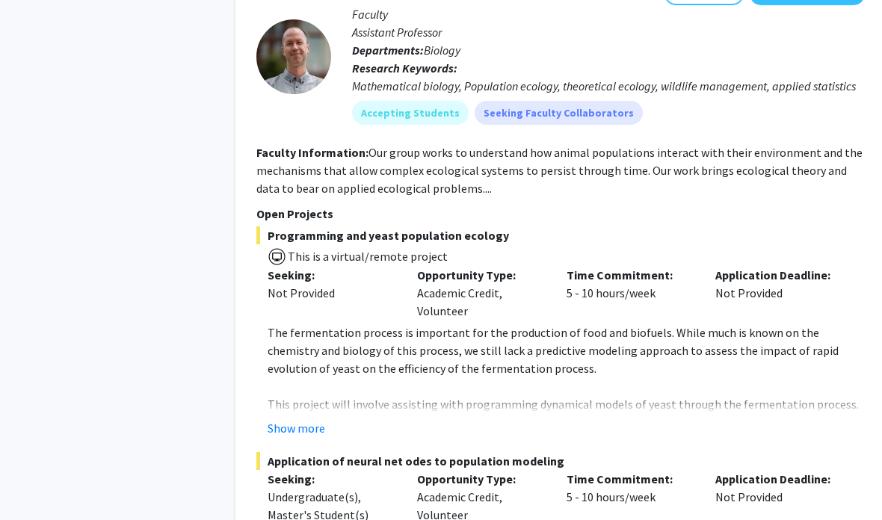
scroll to position [8149, 0]
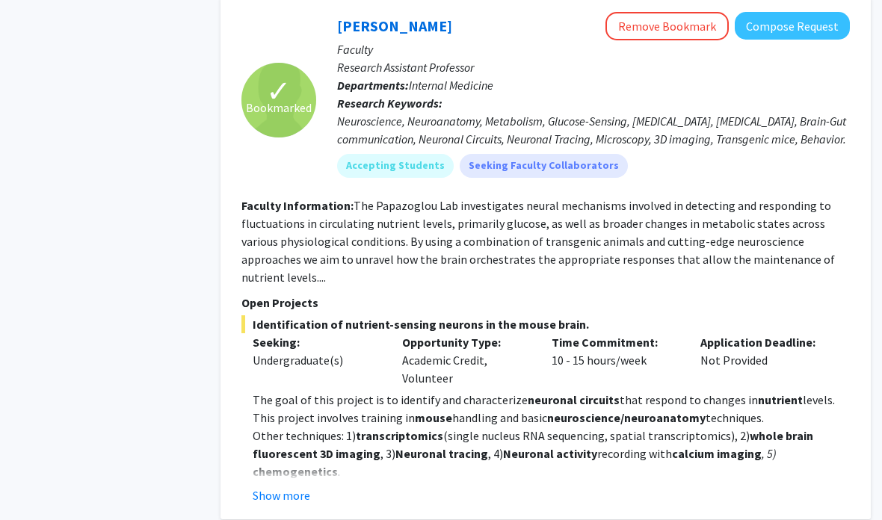
scroll to position [5106, 15]
click at [301, 487] on button "Show more" at bounding box center [282, 496] width 58 height 18
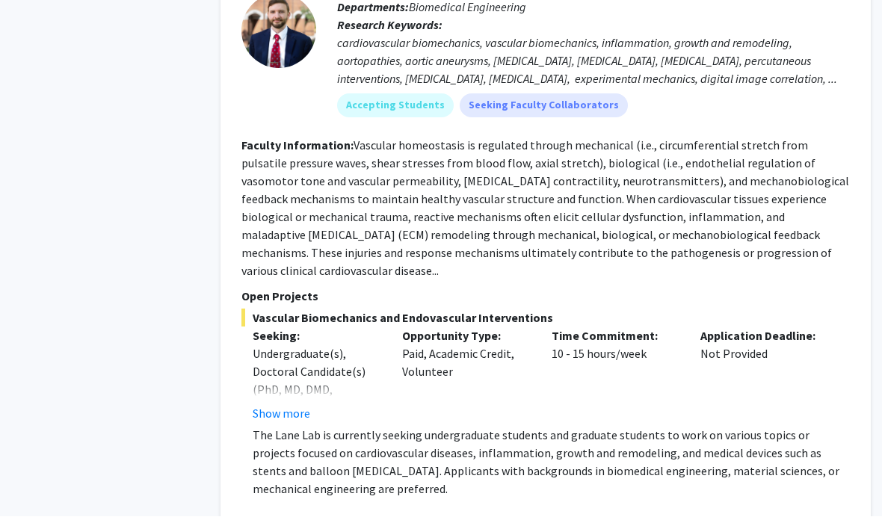
scroll to position [5824, 15]
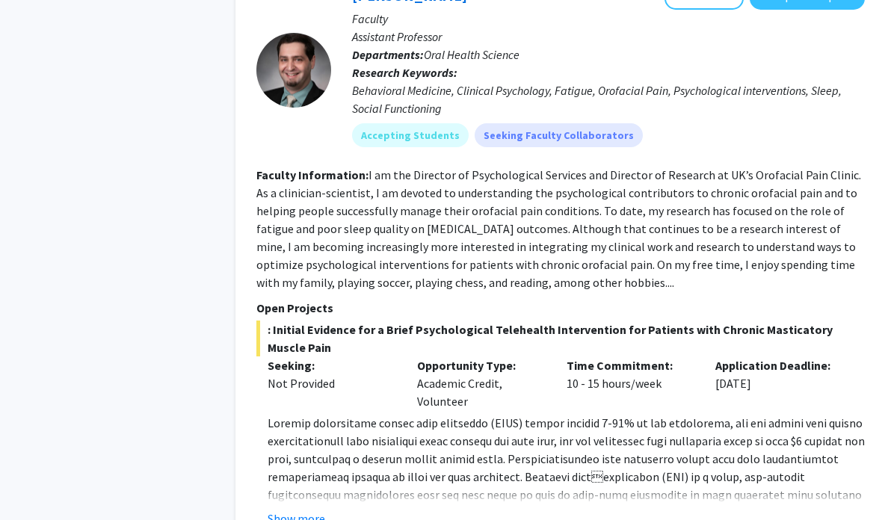
scroll to position [2203, 0]
click at [311, 510] on button "Show more" at bounding box center [297, 519] width 58 height 18
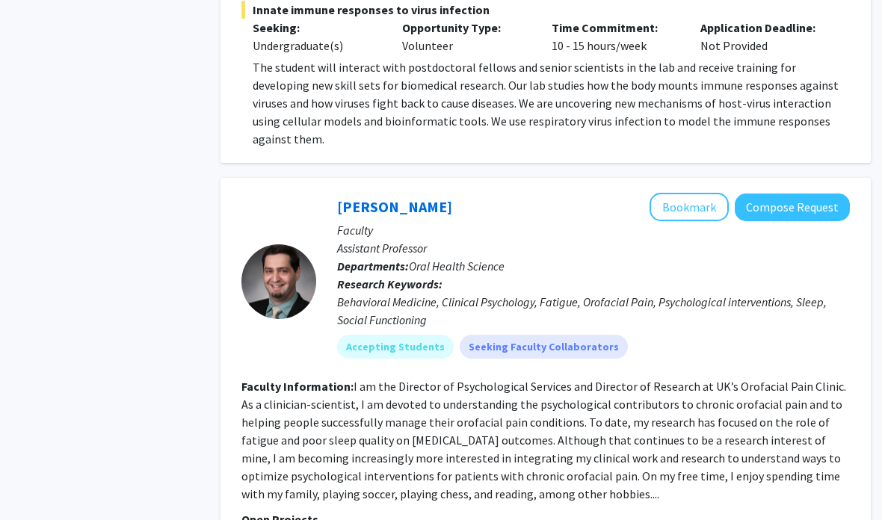
scroll to position [1990, 15]
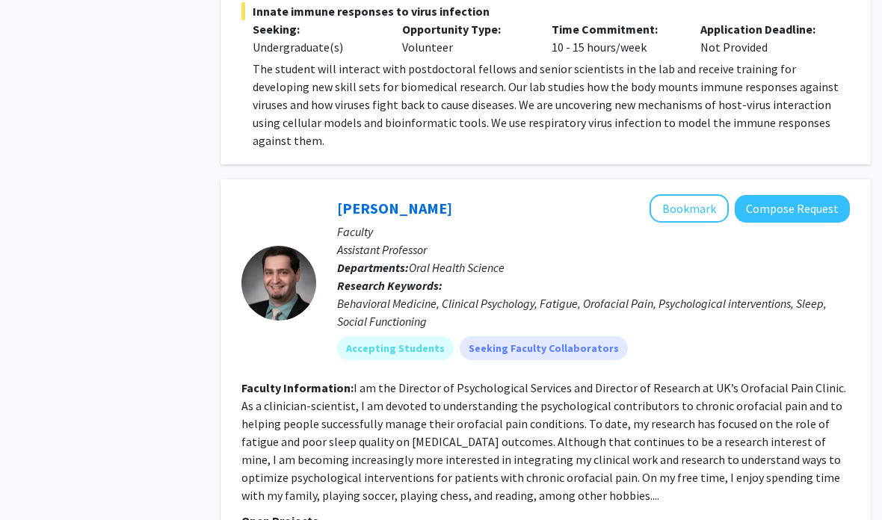
click at [671, 241] on p "Assistant Professor" at bounding box center [593, 250] width 513 height 18
click at [664, 194] on button "Bookmark" at bounding box center [689, 208] width 79 height 28
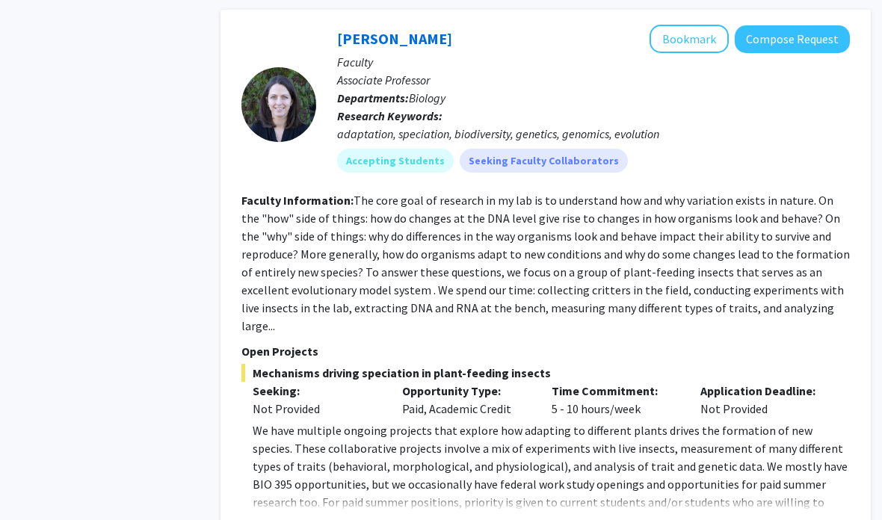
scroll to position [4305, 15]
click at [256, 517] on button "Show more" at bounding box center [282, 526] width 58 height 18
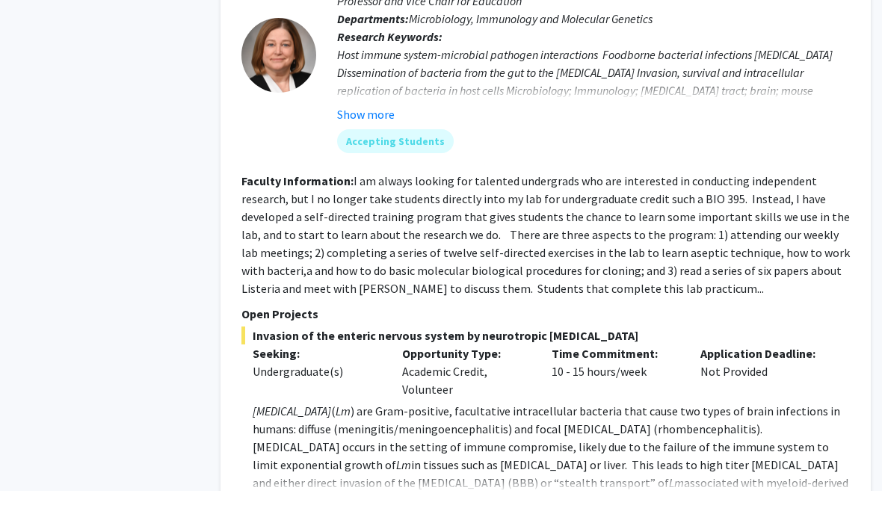
scroll to position [5519, 15]
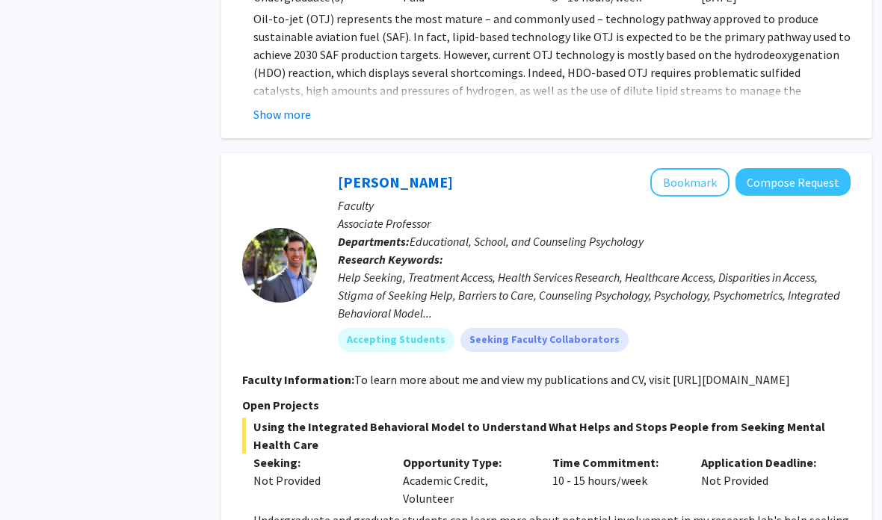
scroll to position [3046, 14]
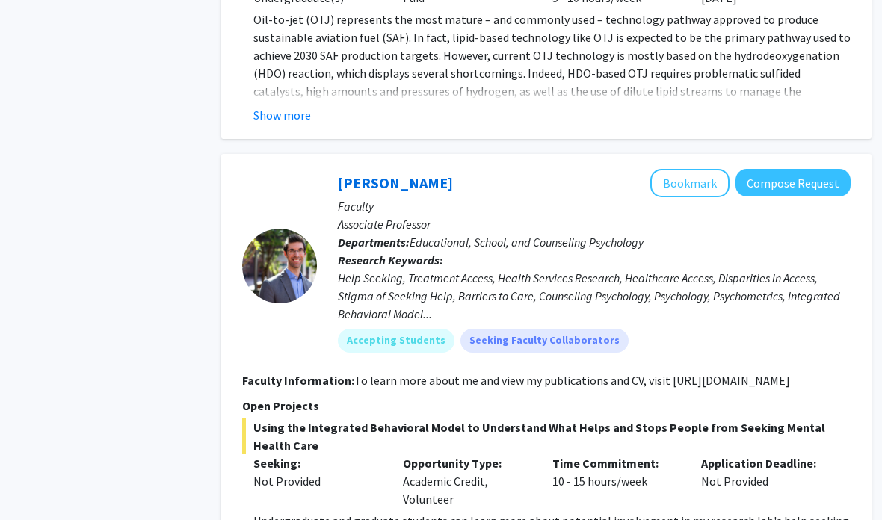
click at [675, 170] on button "Bookmark" at bounding box center [689, 184] width 79 height 28
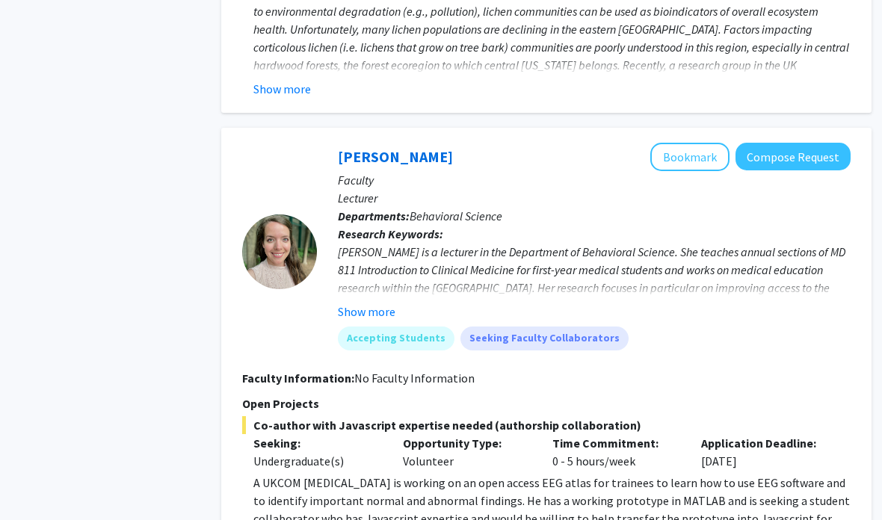
scroll to position [4502, 14]
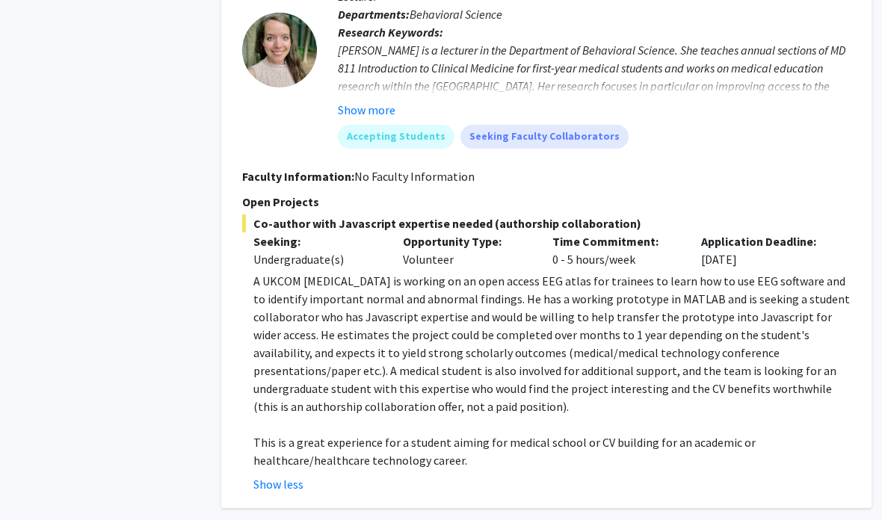
scroll to position [4704, 14]
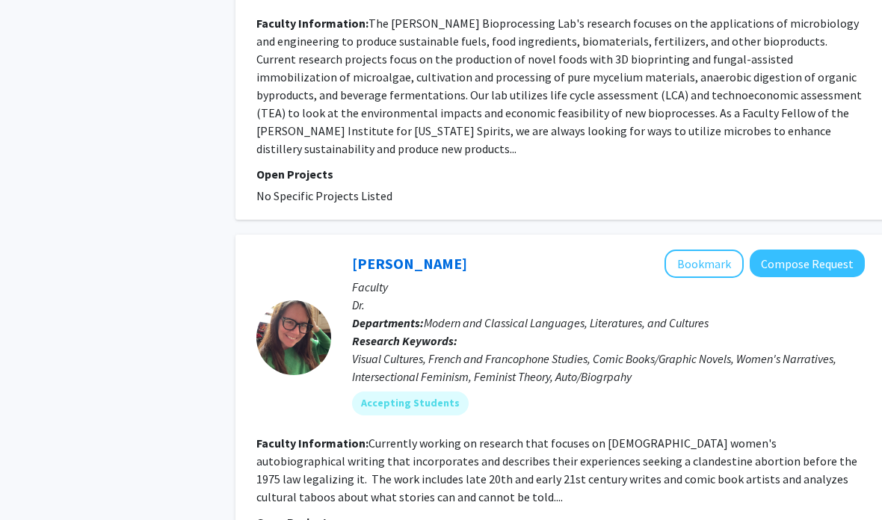
scroll to position [2788, 0]
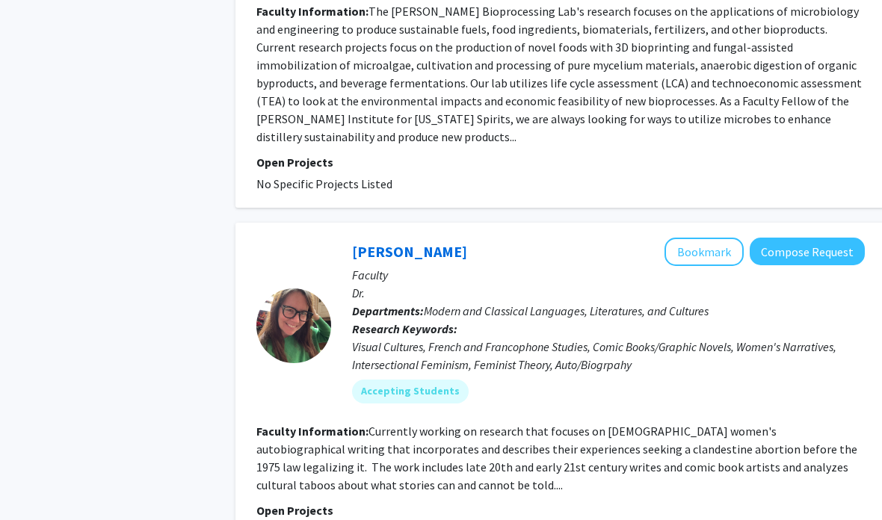
click at [708, 238] on button "Bookmark" at bounding box center [704, 252] width 79 height 28
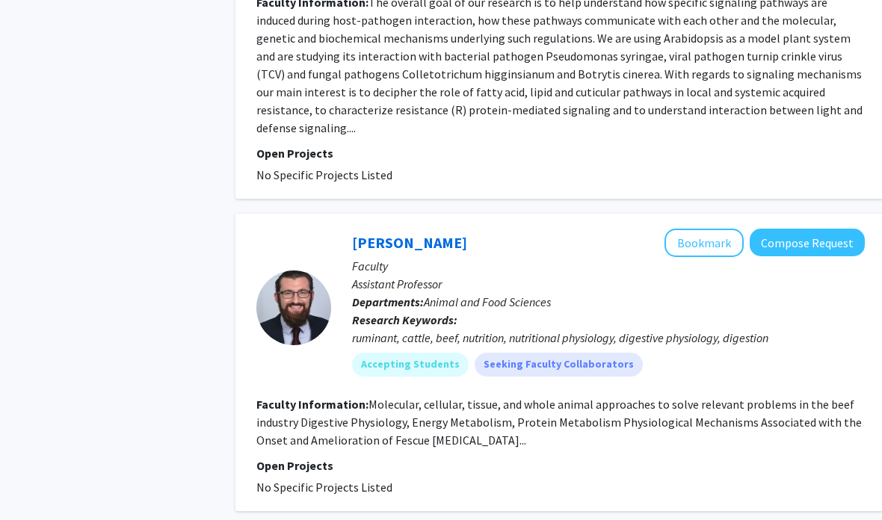
scroll to position [3571, 0]
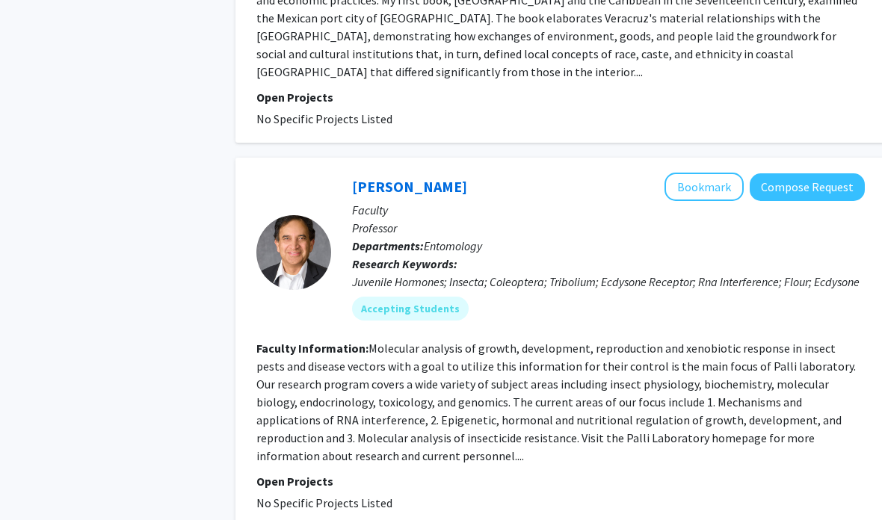
scroll to position [3580, 0]
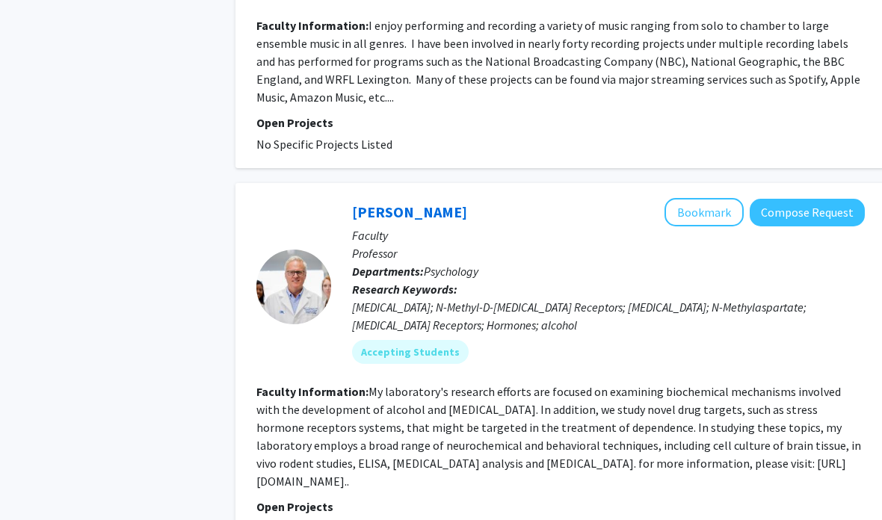
scroll to position [1764, 0]
click at [703, 198] on button "Bookmark" at bounding box center [704, 212] width 79 height 28
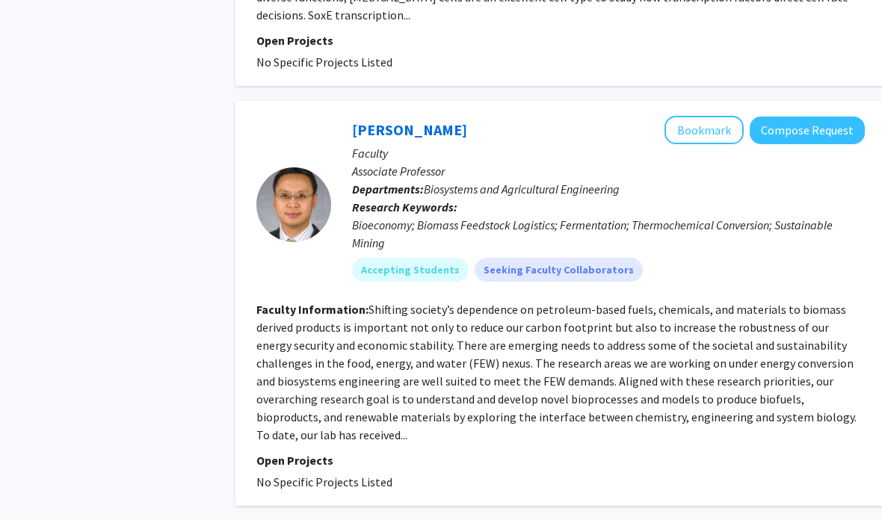
scroll to position [3275, 0]
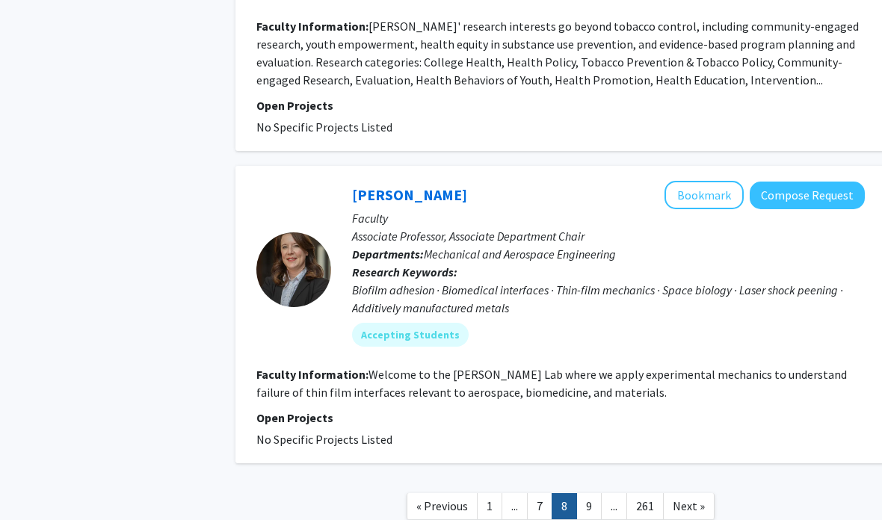
scroll to position [3353, 0]
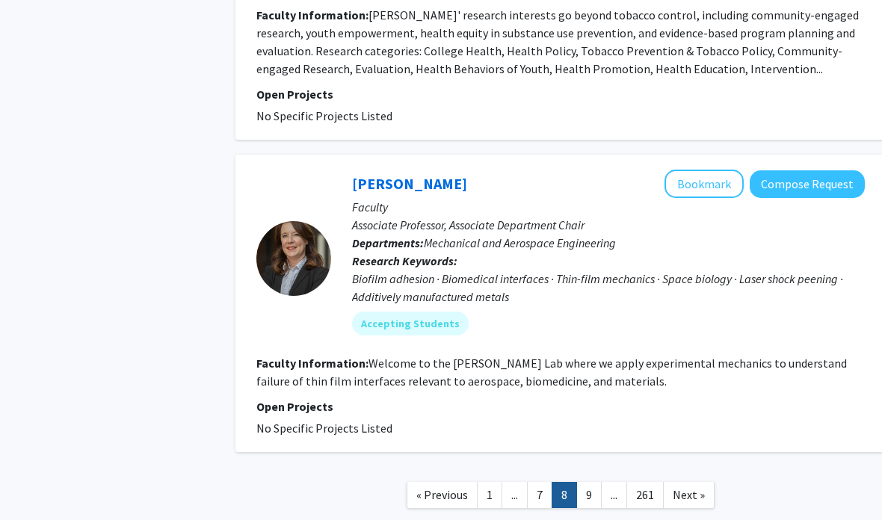
click at [595, 482] on link "9" at bounding box center [588, 495] width 25 height 26
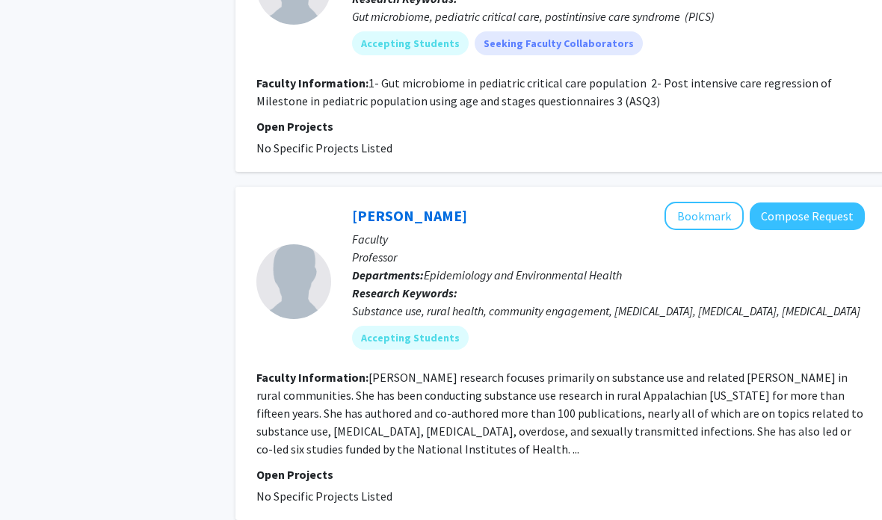
scroll to position [3375, 0]
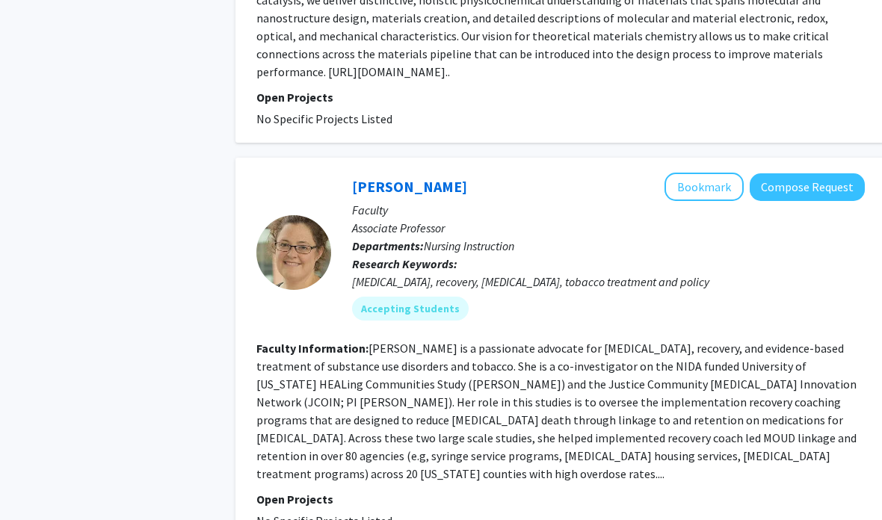
scroll to position [3419, 0]
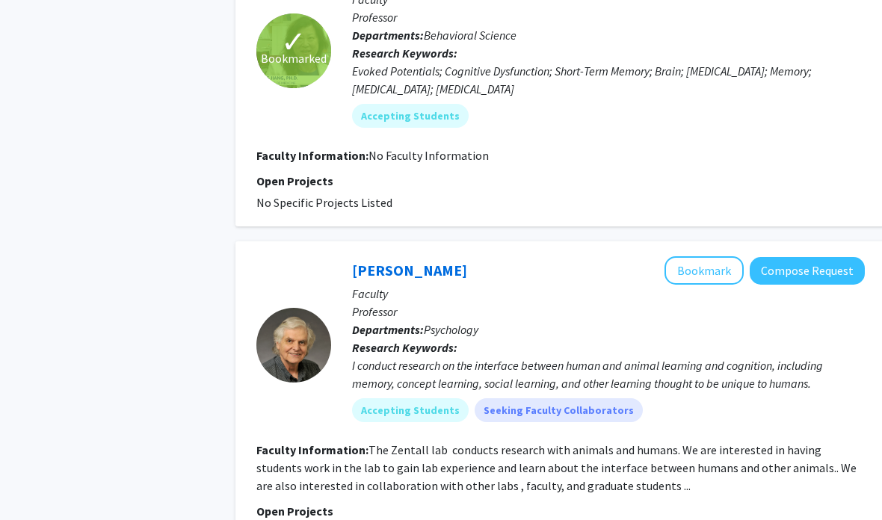
scroll to position [3311, 0]
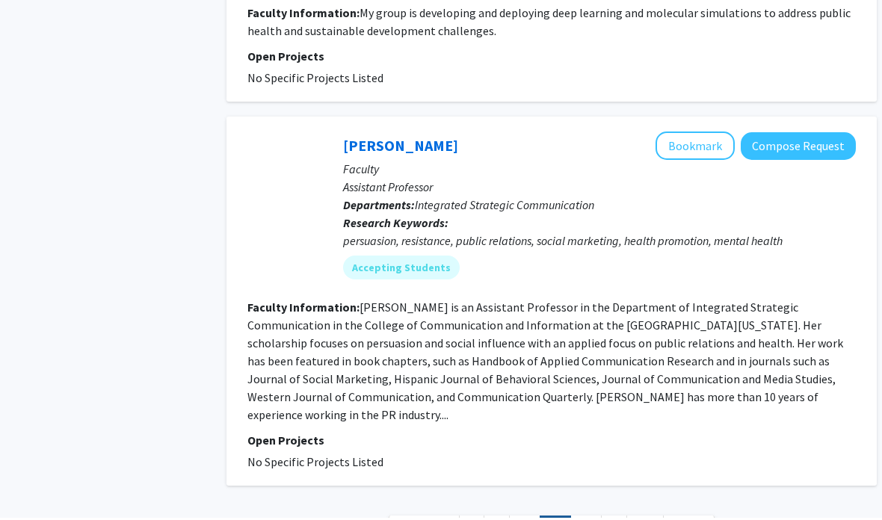
scroll to position [3604, 9]
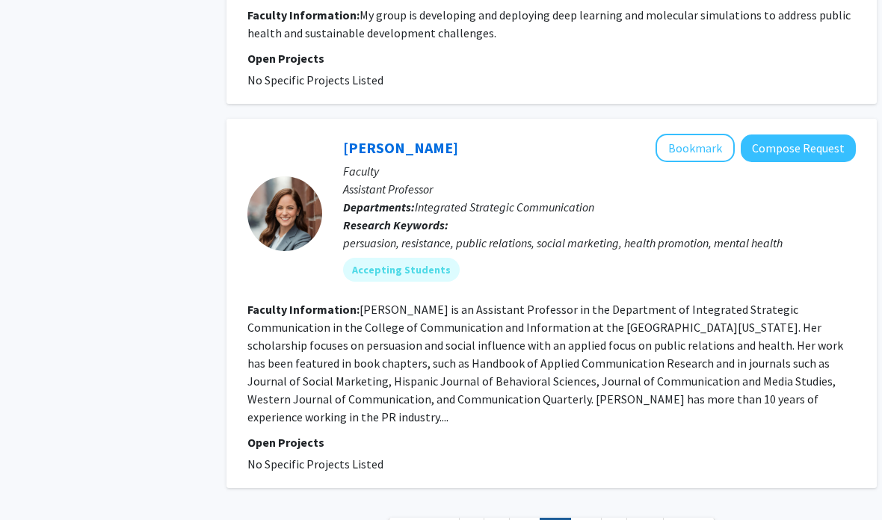
click at [709, 134] on button "Bookmark" at bounding box center [695, 148] width 79 height 28
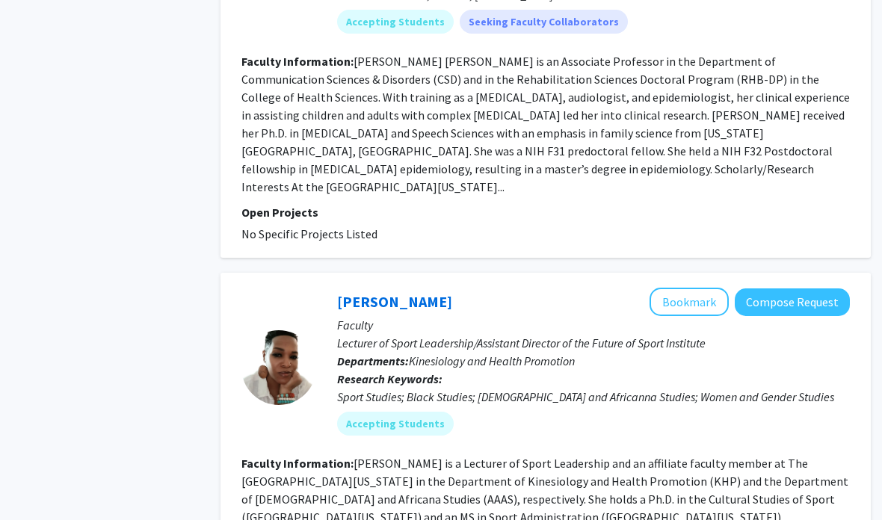
scroll to position [3347, 15]
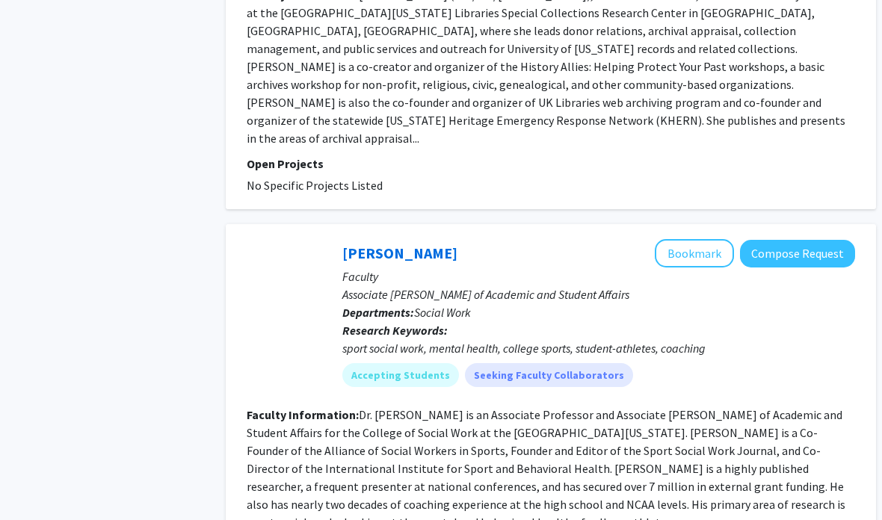
scroll to position [3383, 10]
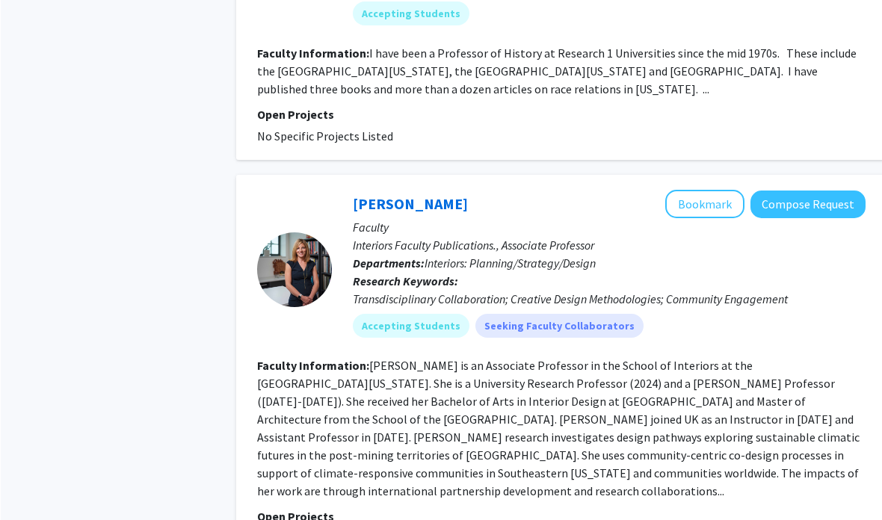
scroll to position [3550, 0]
